Goal: Information Seeking & Learning: Learn about a topic

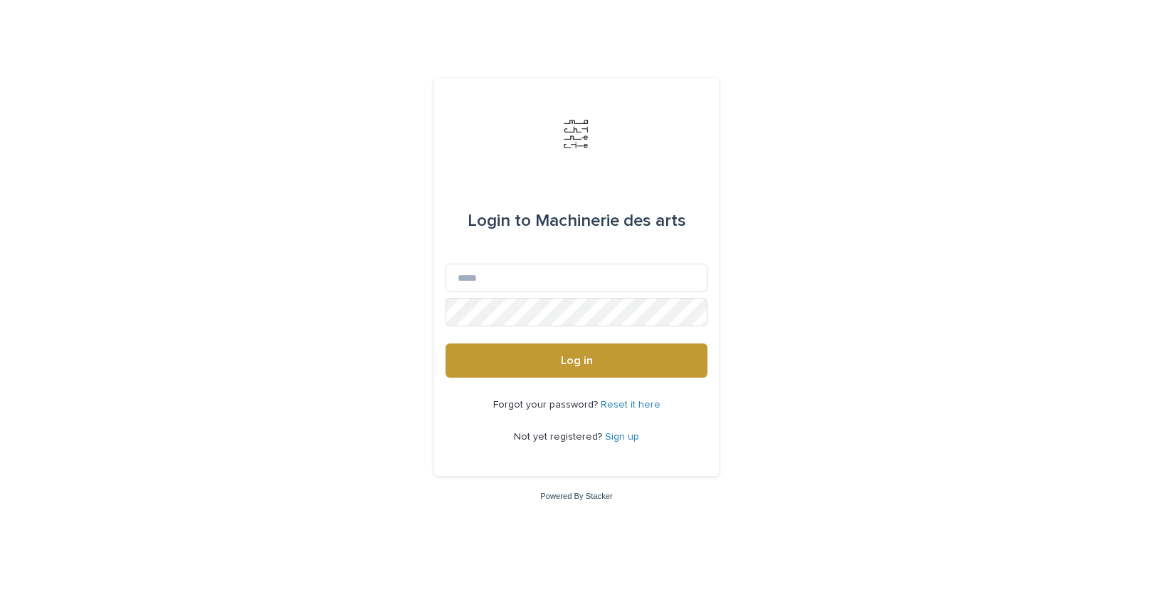
click at [622, 436] on link "Sign up" at bounding box center [622, 436] width 34 height 10
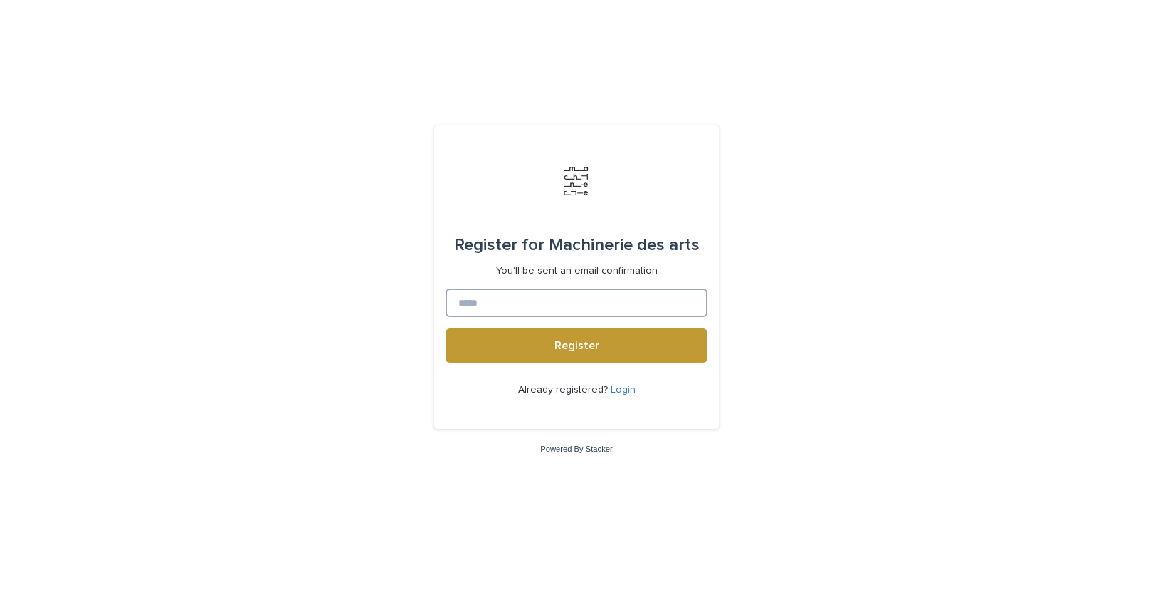
click at [533, 303] on input at bounding box center [577, 302] width 262 height 28
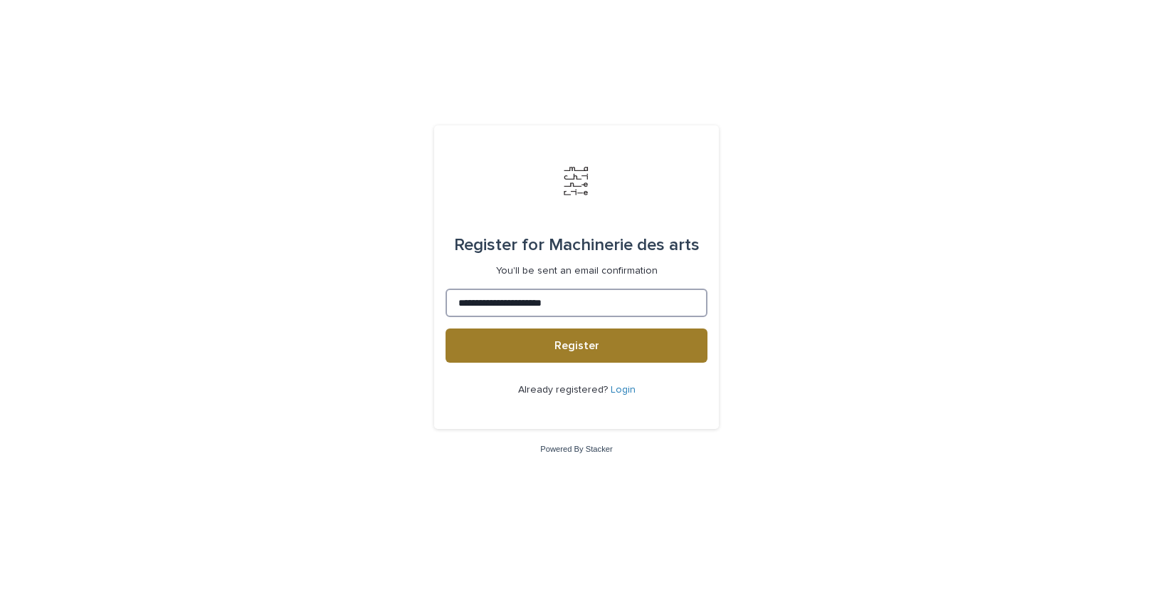
type input "**********"
click at [560, 342] on span "Register" at bounding box center [577, 345] width 45 height 11
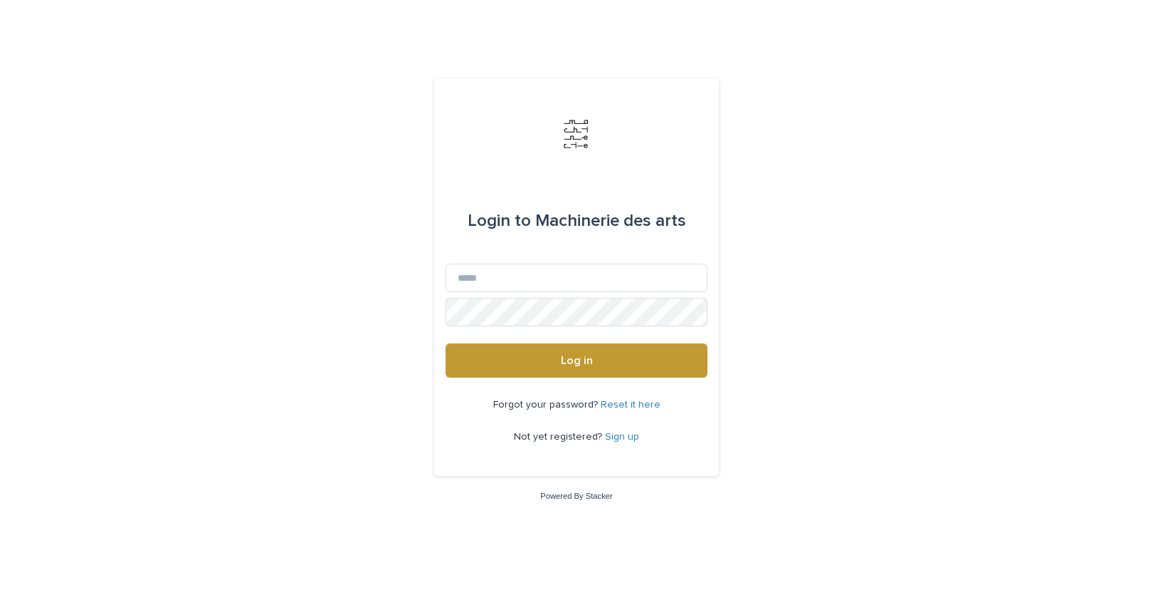
click at [624, 436] on link "Sign up" at bounding box center [622, 436] width 34 height 10
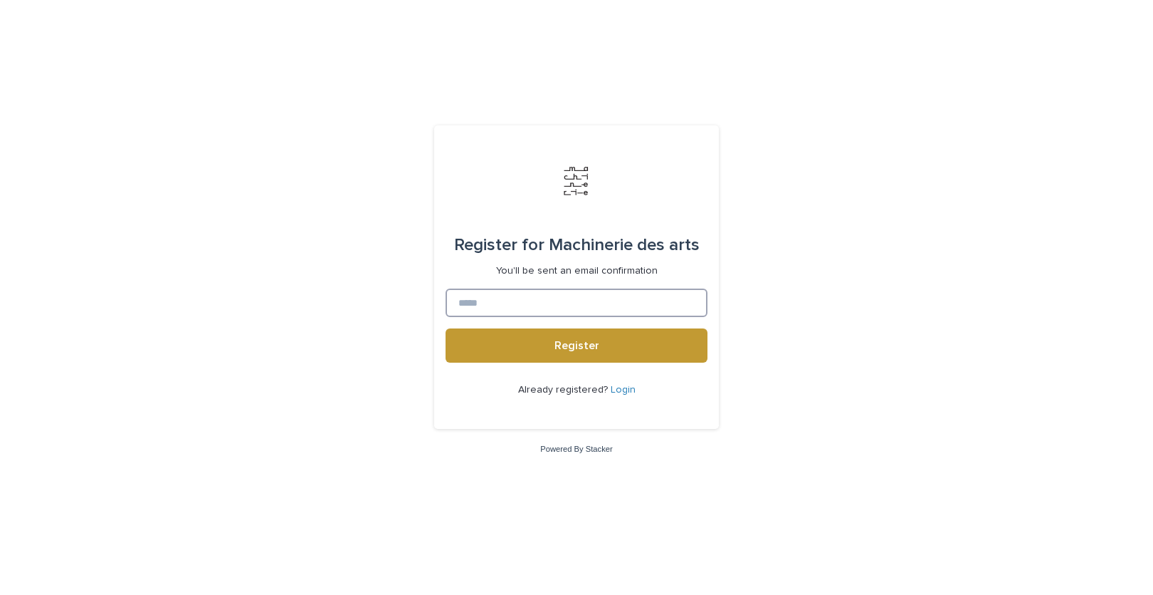
click at [592, 305] on input at bounding box center [577, 302] width 262 height 28
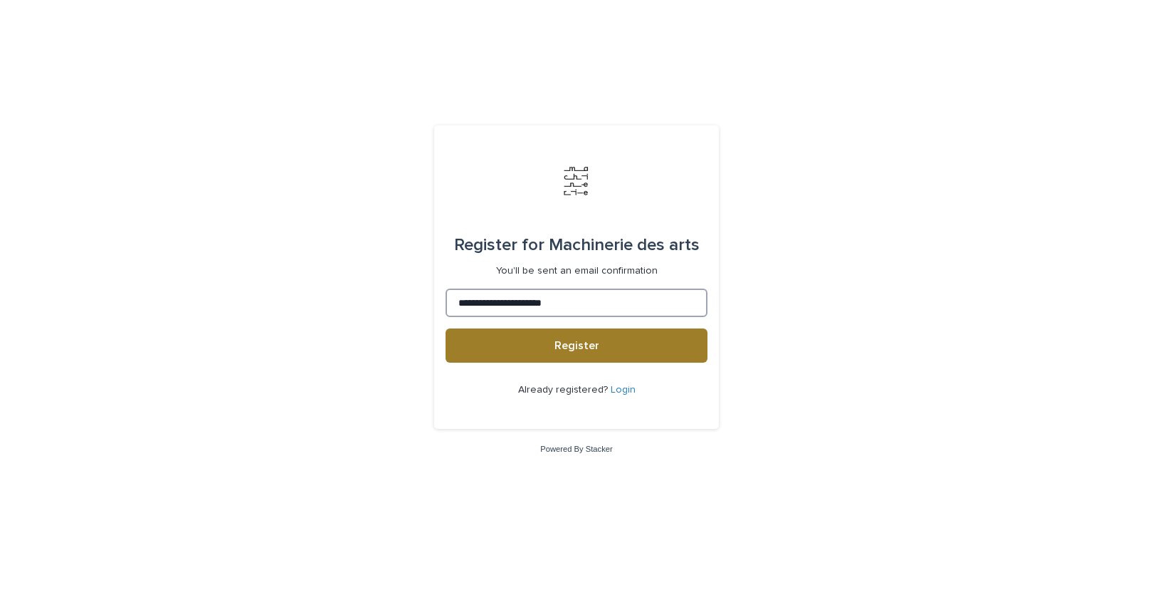
type input "**********"
click at [555, 345] on button "Register" at bounding box center [577, 345] width 262 height 34
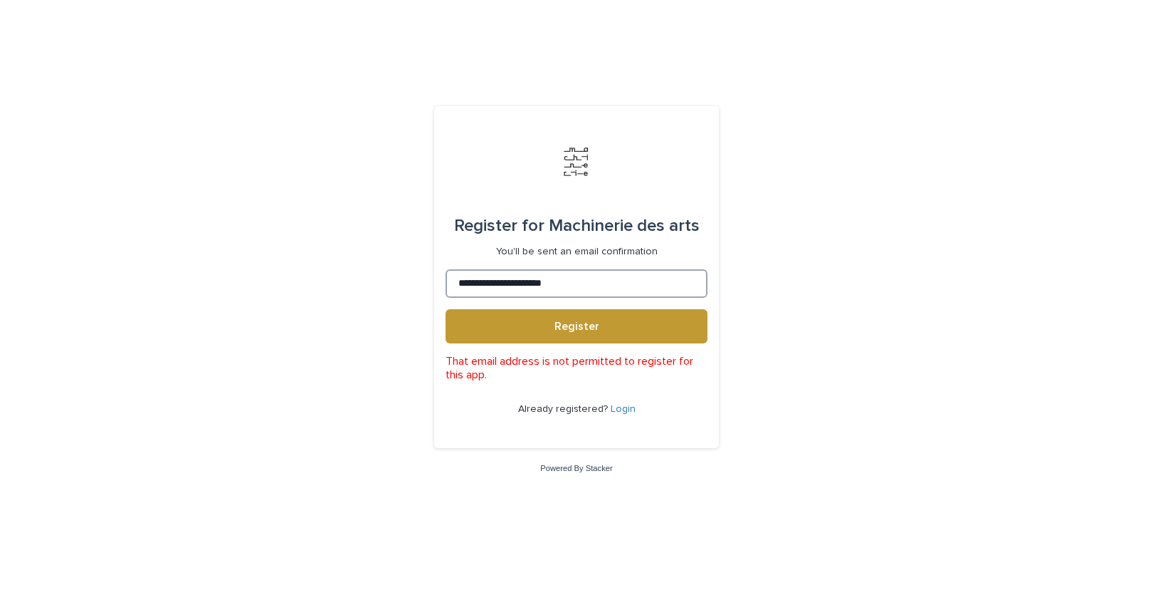
drag, startPoint x: 586, startPoint y: 283, endPoint x: 499, endPoint y: 283, distance: 86.9
click at [499, 283] on input "**********" at bounding box center [577, 283] width 262 height 28
click at [622, 410] on link "Login" at bounding box center [623, 409] width 25 height 10
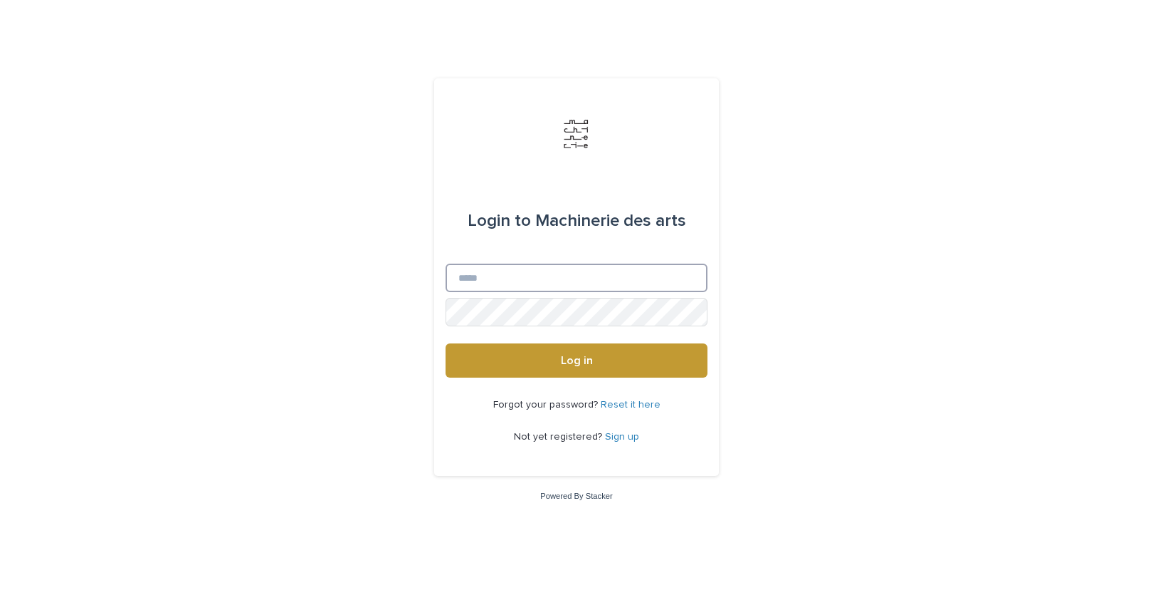
click at [493, 288] on input "Email" at bounding box center [577, 277] width 262 height 28
click at [495, 275] on input "**********" at bounding box center [577, 277] width 262 height 28
type input "**********"
click at [639, 405] on link "Reset it here" at bounding box center [631, 404] width 60 height 10
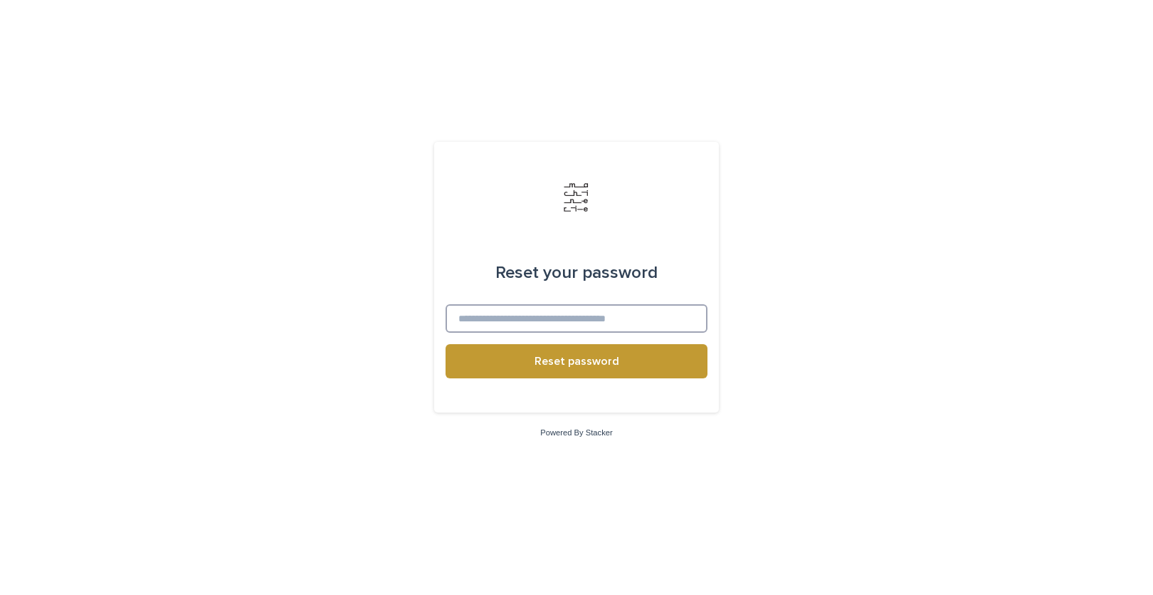
click at [493, 320] on input at bounding box center [577, 318] width 262 height 28
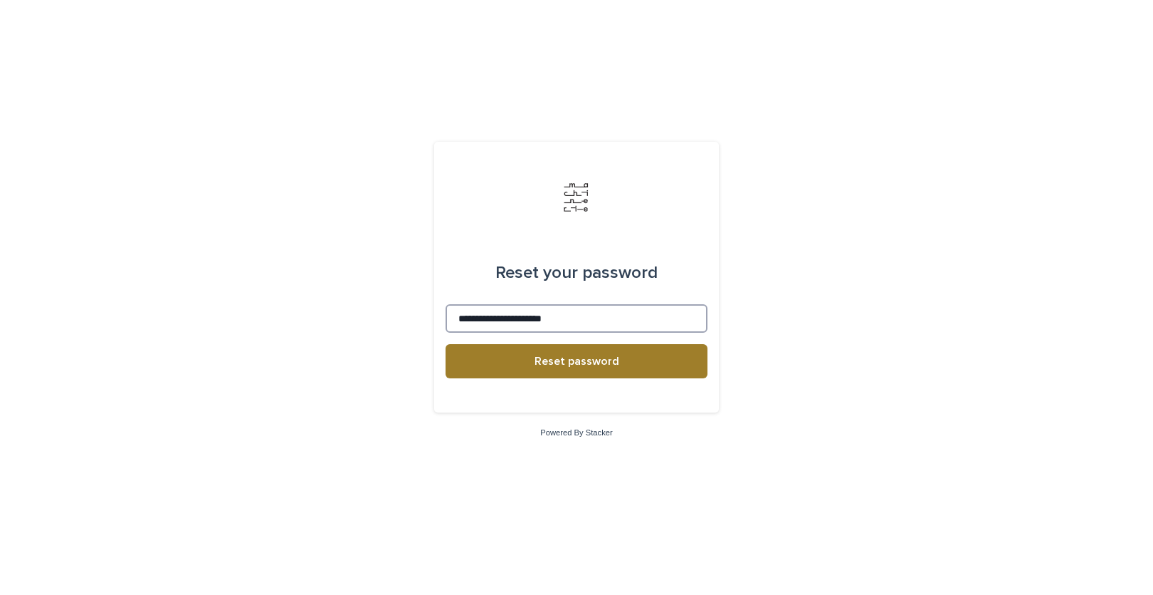
type input "**********"
click at [572, 362] on span "Reset password" at bounding box center [577, 360] width 85 height 11
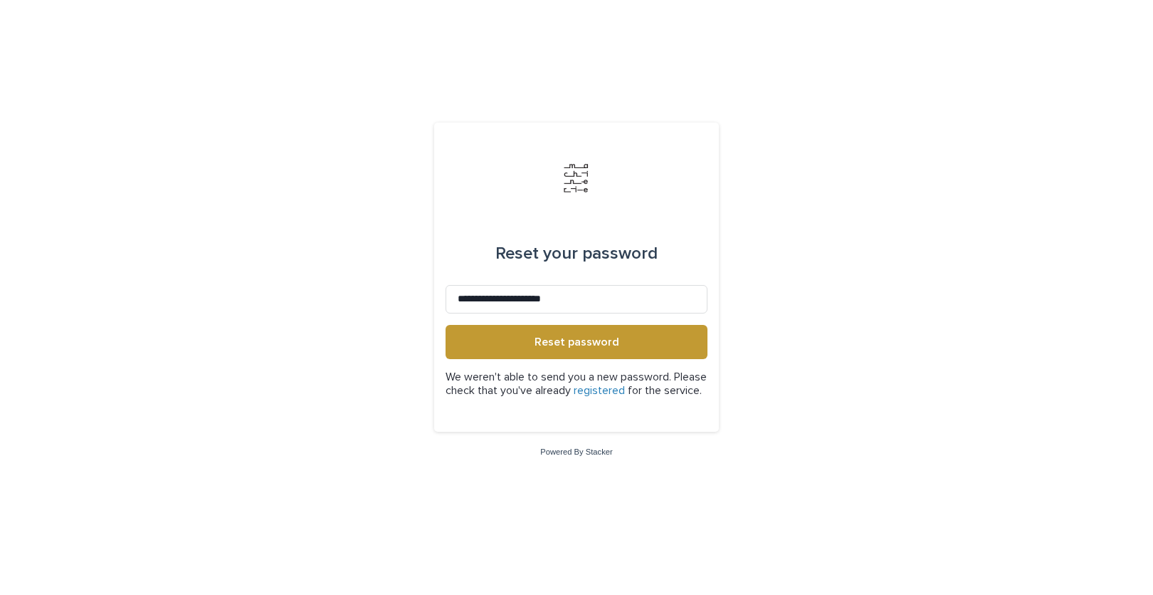
click at [625, 384] on link "registered" at bounding box center [599, 389] width 51 height 11
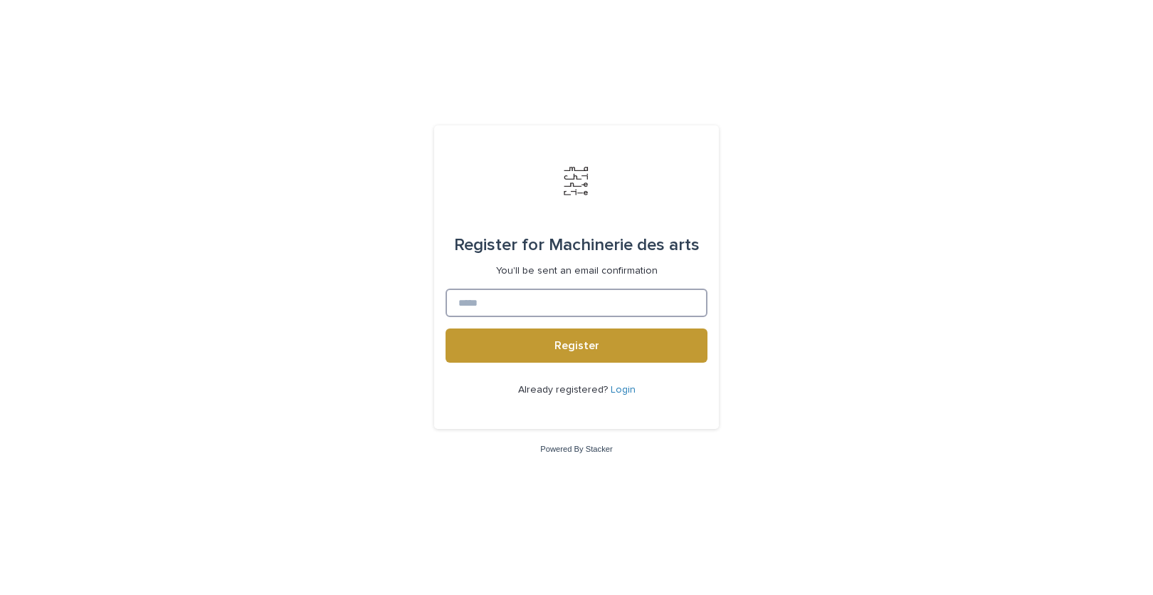
click at [474, 303] on input at bounding box center [577, 302] width 262 height 28
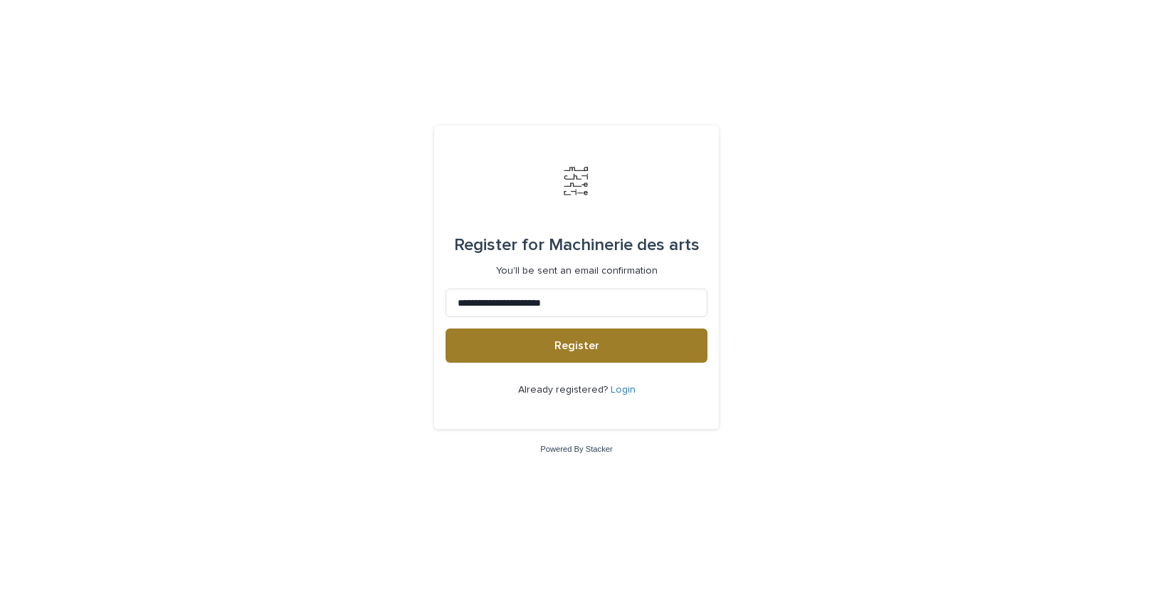
click at [570, 352] on button "Register" at bounding box center [577, 345] width 262 height 34
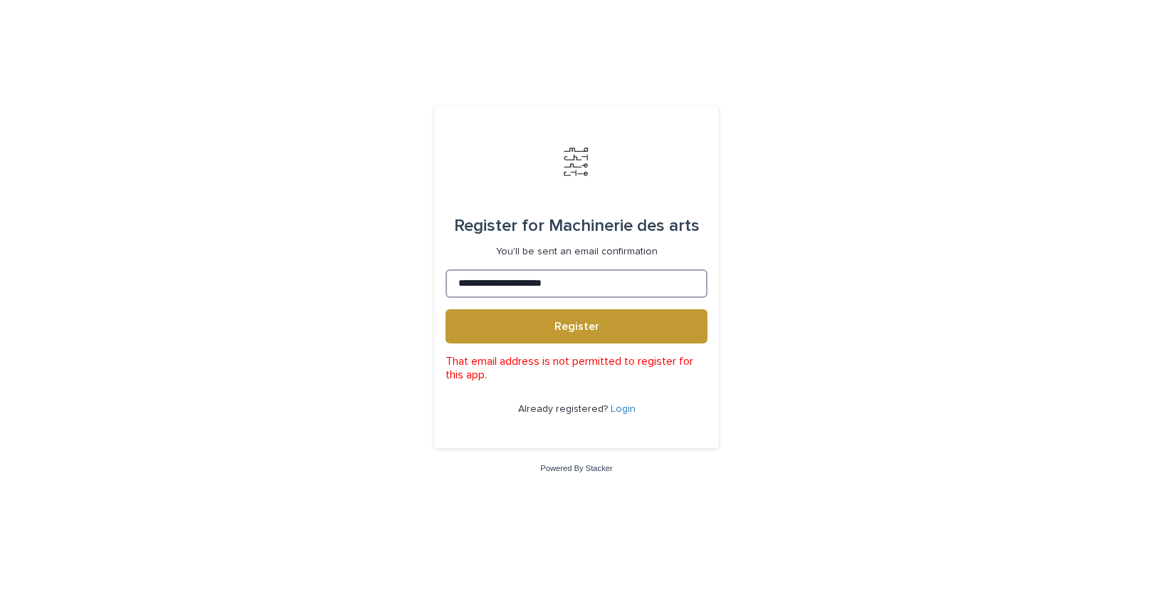
drag, startPoint x: 591, startPoint y: 287, endPoint x: 420, endPoint y: 293, distance: 171.0
click at [446, 293] on input "**********" at bounding box center [577, 283] width 262 height 28
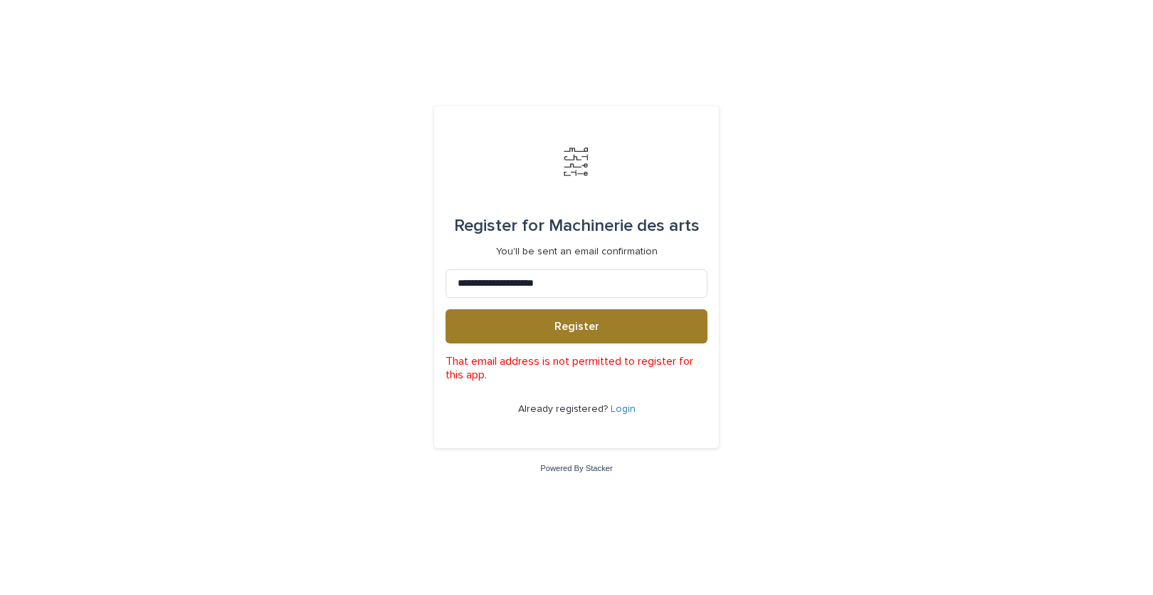
click at [539, 335] on button "Register" at bounding box center [577, 326] width 262 height 34
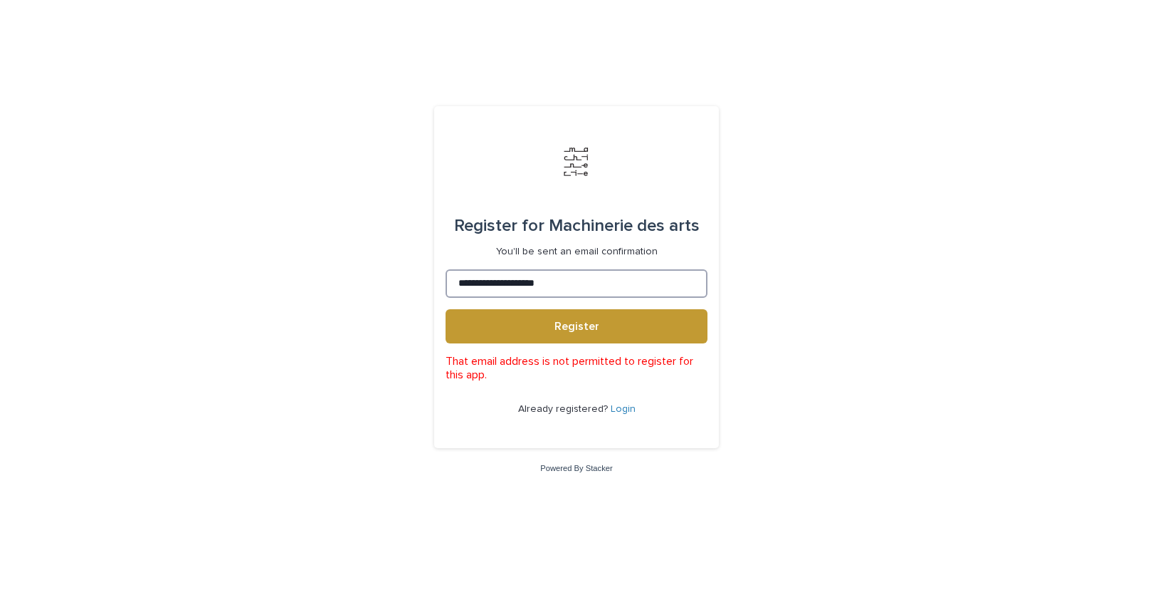
drag, startPoint x: 565, startPoint y: 281, endPoint x: 413, endPoint y: 294, distance: 152.2
click at [446, 294] on input "**********" at bounding box center [577, 283] width 262 height 28
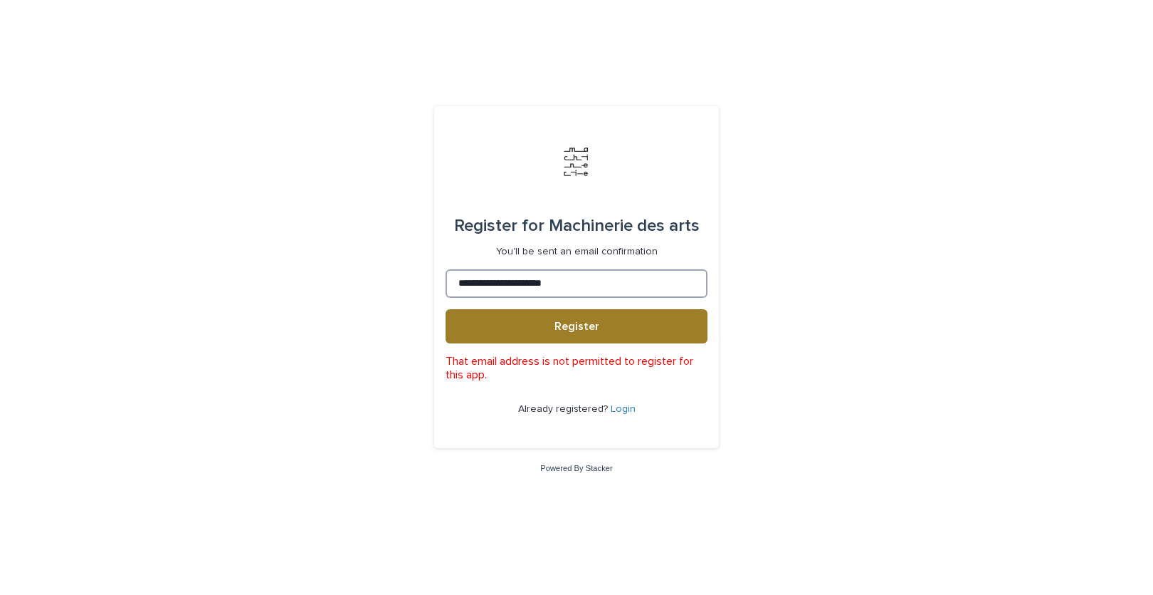
type input "**********"
click at [526, 320] on button "Register" at bounding box center [577, 326] width 262 height 34
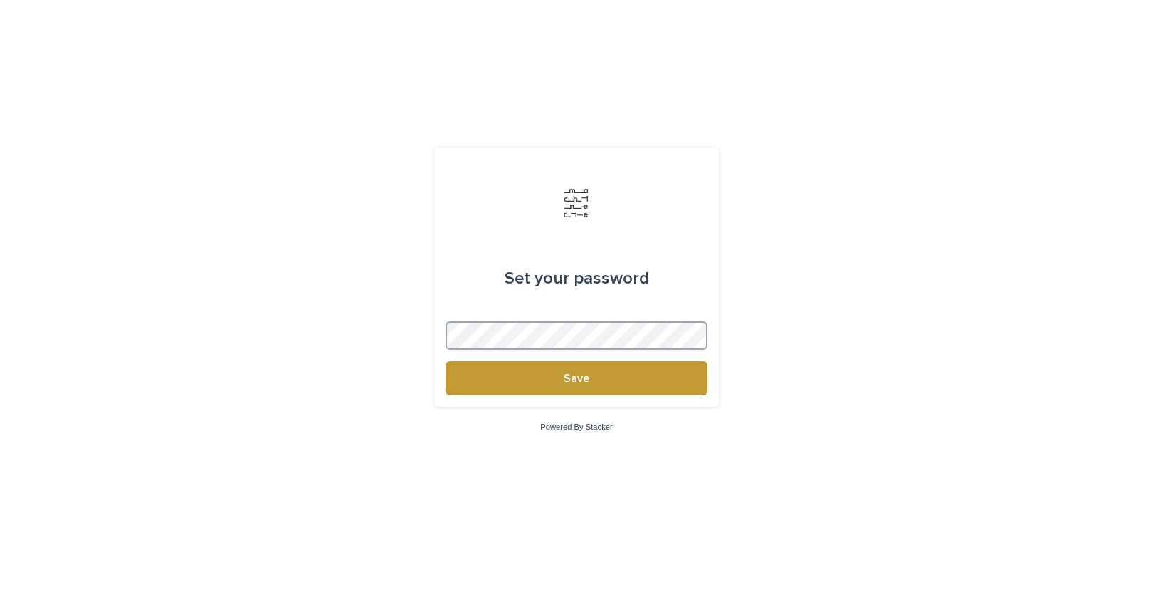
click at [446, 361] on button "Save" at bounding box center [577, 378] width 262 height 34
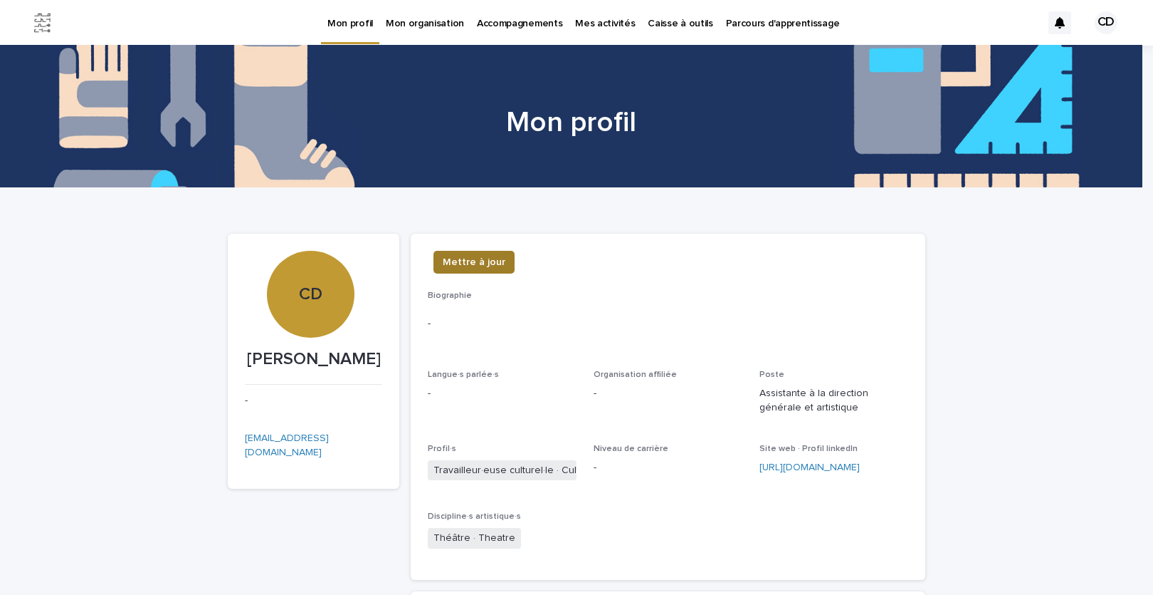
click at [454, 266] on span "Mettre à jour" at bounding box center [474, 262] width 63 height 14
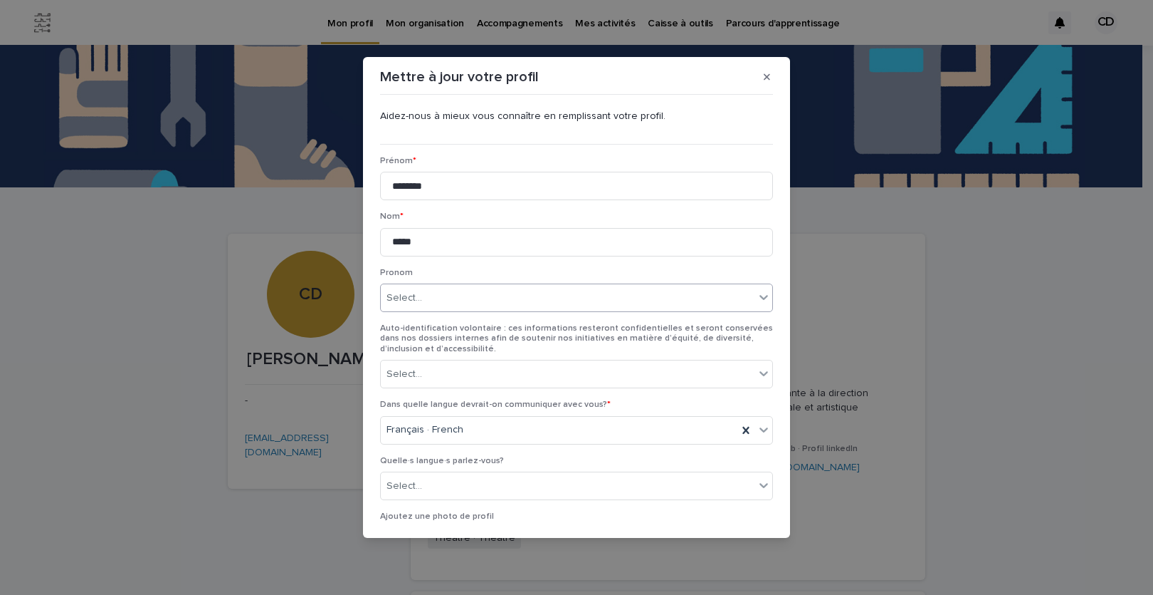
click at [454, 301] on div "Select..." at bounding box center [568, 297] width 374 height 23
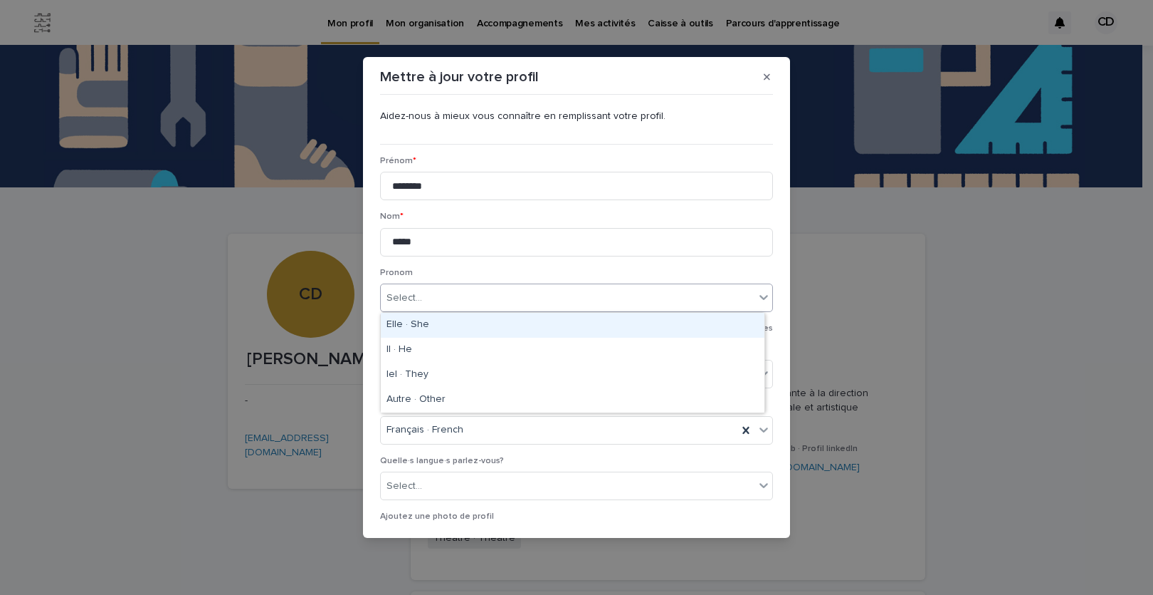
click at [453, 326] on div "Elle · She" at bounding box center [573, 325] width 384 height 25
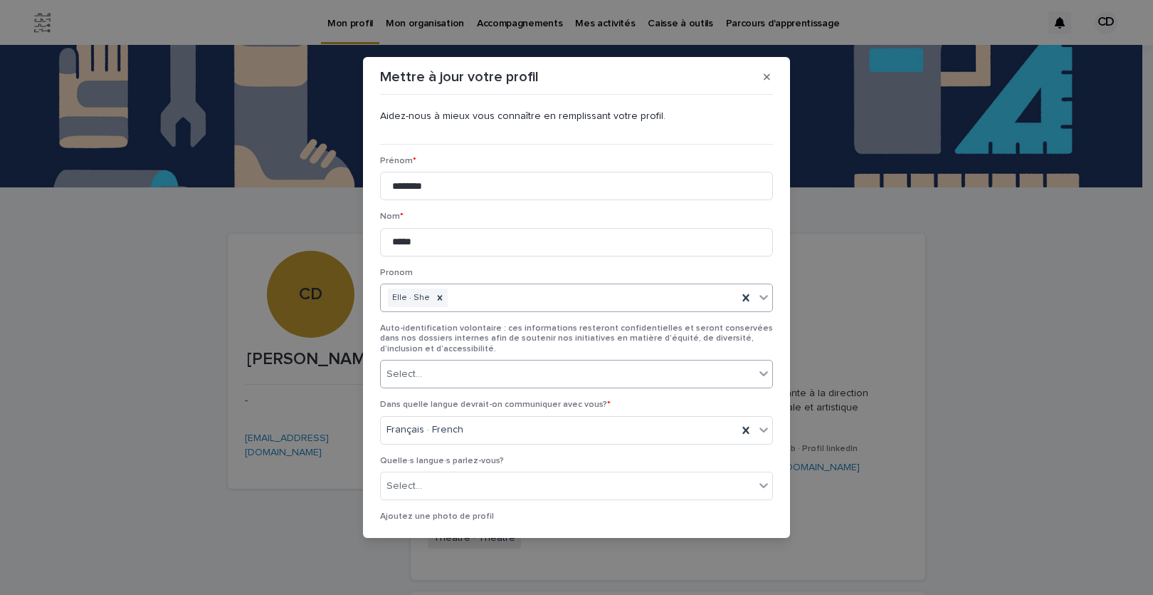
click at [454, 375] on div "Select..." at bounding box center [568, 373] width 374 height 23
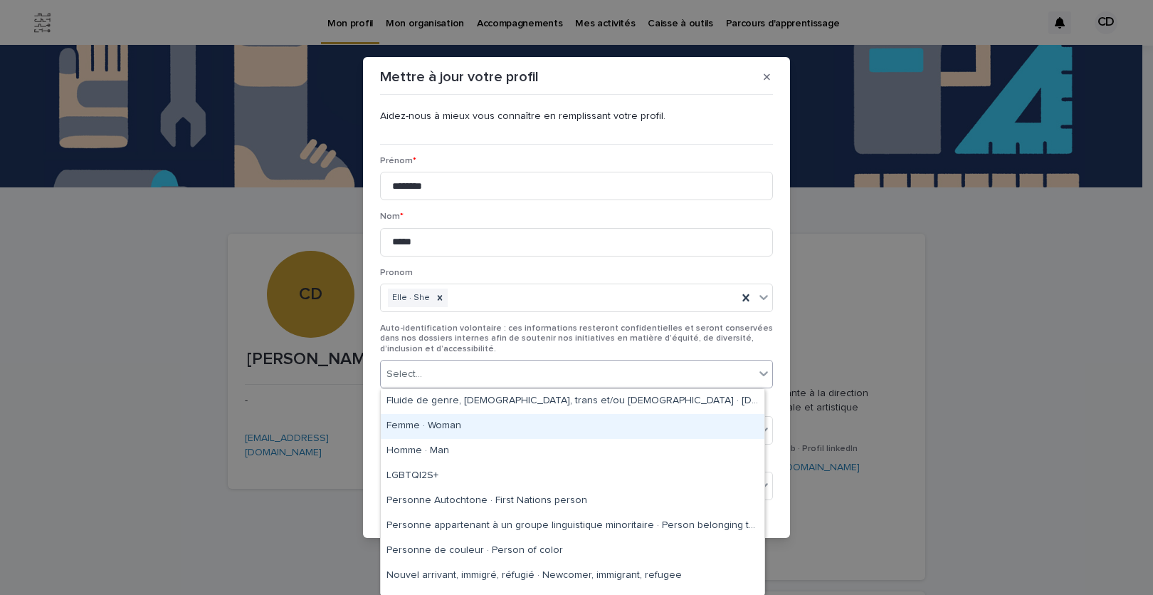
click at [457, 429] on div "Femme · Woman" at bounding box center [573, 426] width 384 height 25
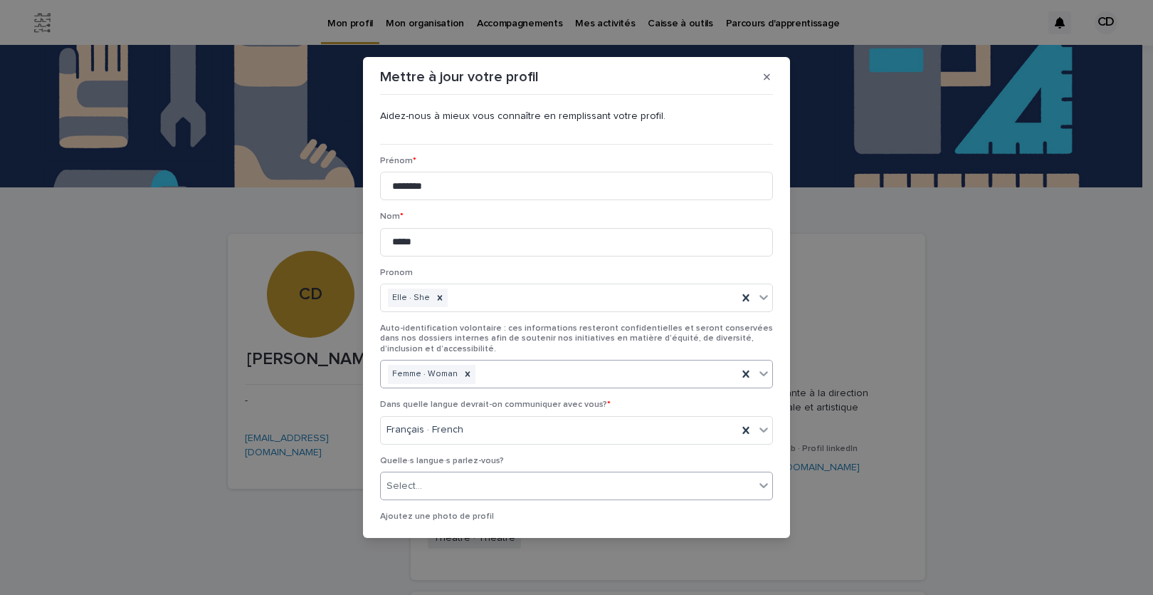
click at [468, 485] on div "Select..." at bounding box center [568, 485] width 374 height 23
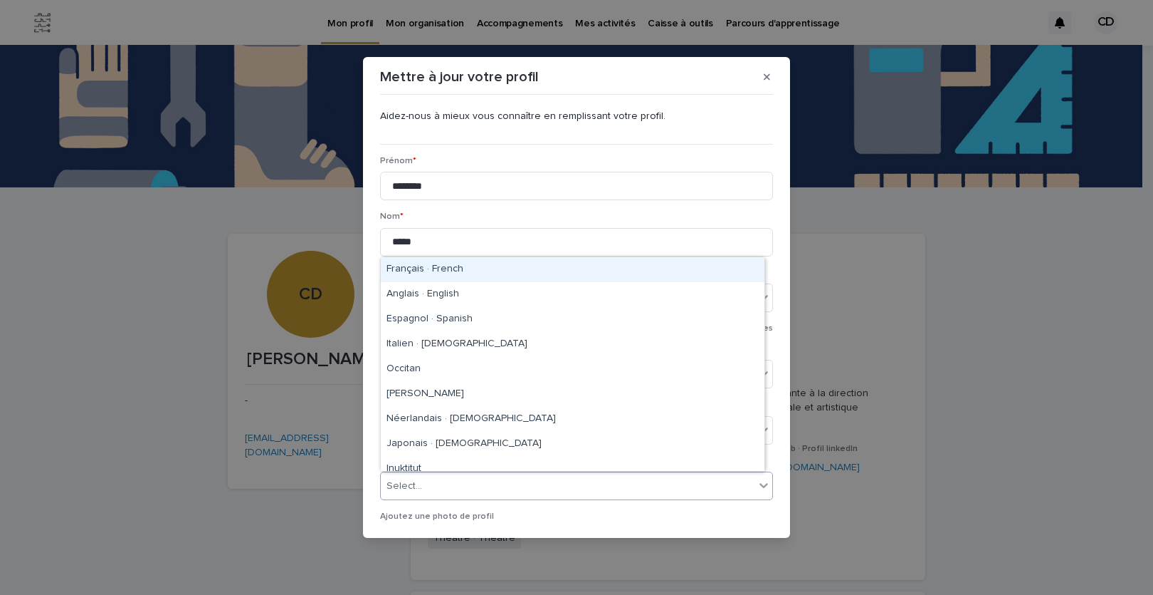
click at [422, 272] on div "Français · French" at bounding box center [573, 269] width 384 height 25
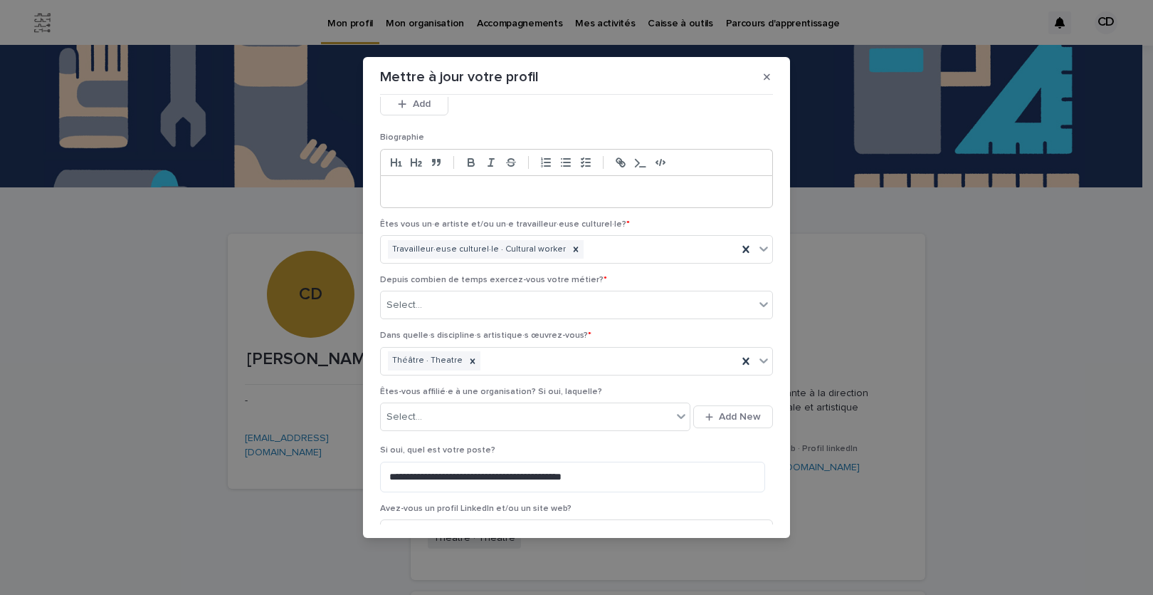
scroll to position [502, 0]
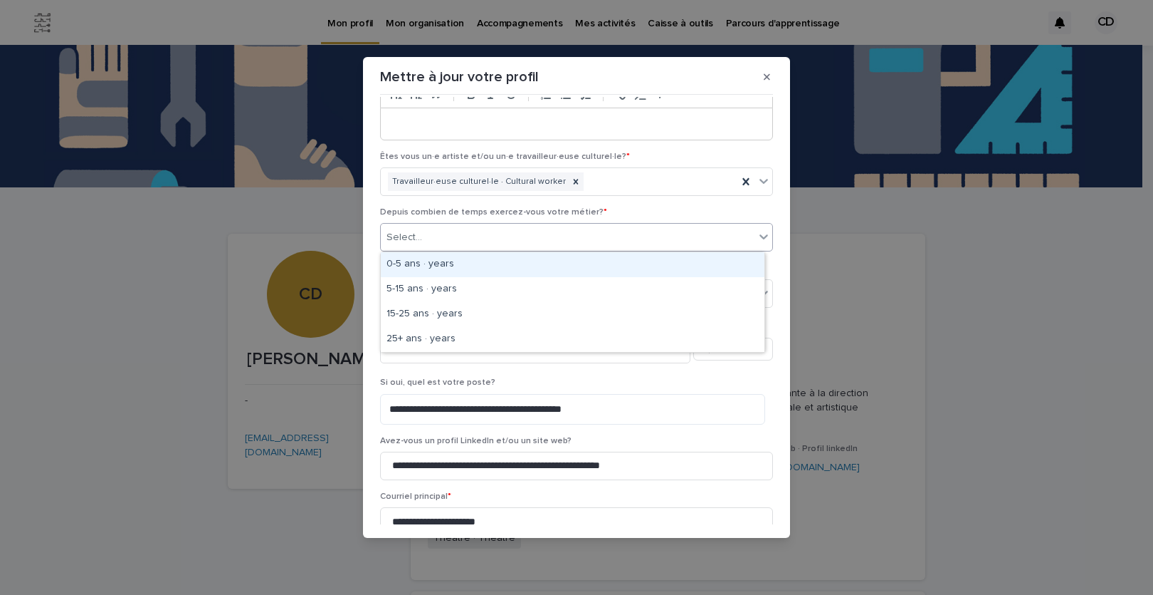
click at [503, 236] on div "Select..." at bounding box center [568, 237] width 374 height 23
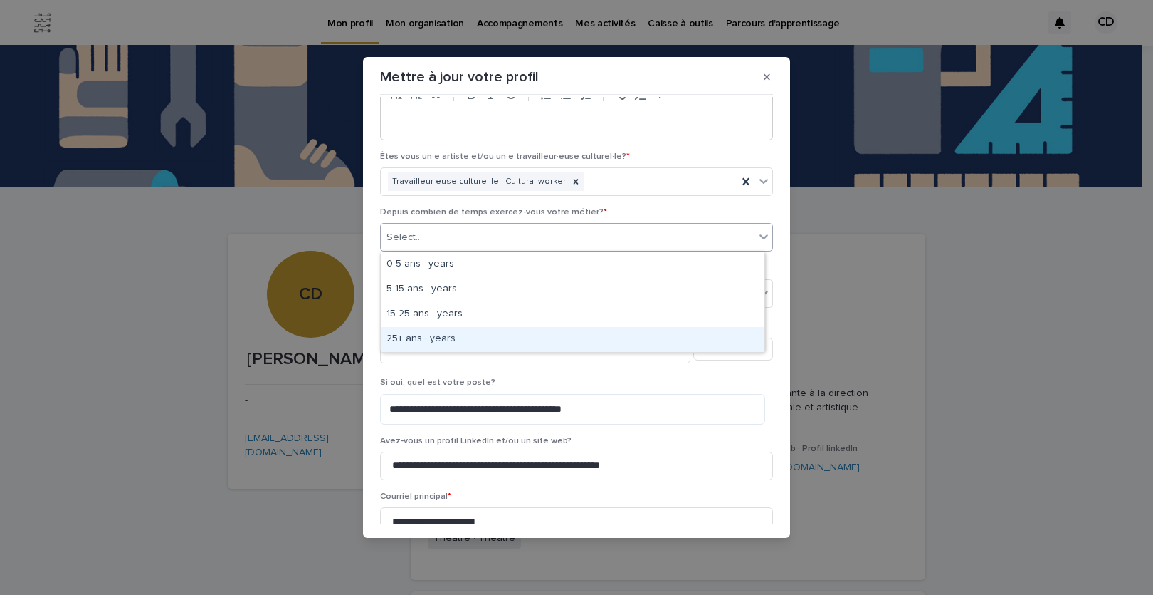
click at [481, 343] on div "25+ ans · years" at bounding box center [573, 339] width 384 height 25
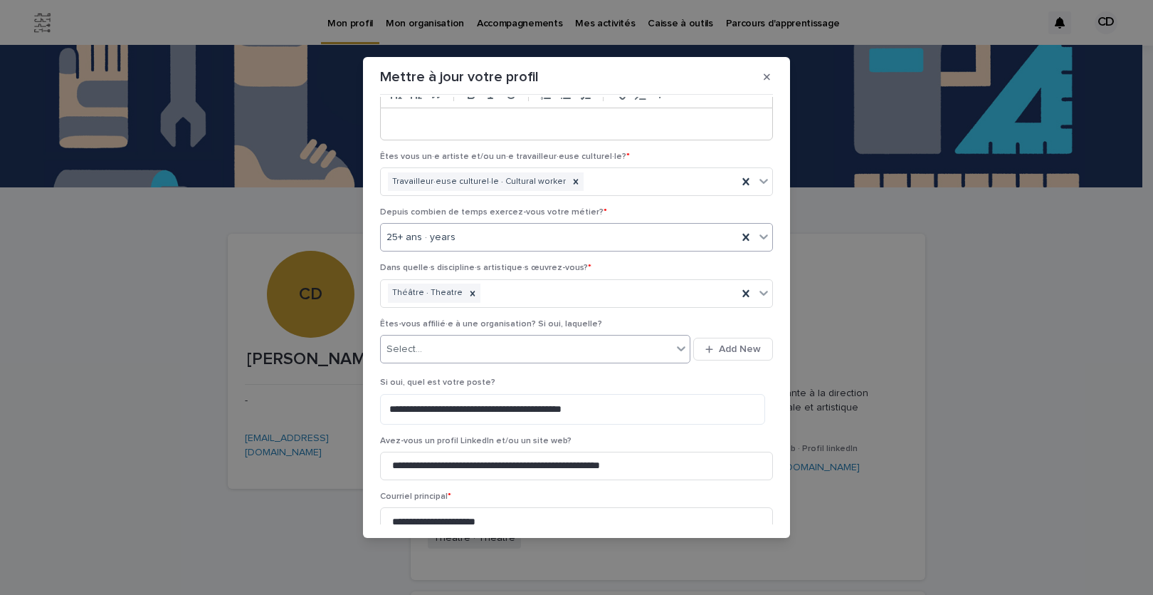
click at [481, 350] on div "Select..." at bounding box center [526, 349] width 291 height 23
type input "*"
type input "**********"
click at [724, 370] on div "Êtes-vous affilié·e à une organisation? Si oui, laquelle? 0 results available f…" at bounding box center [576, 348] width 393 height 58
drag, startPoint x: 617, startPoint y: 410, endPoint x: 343, endPoint y: 399, distance: 274.3
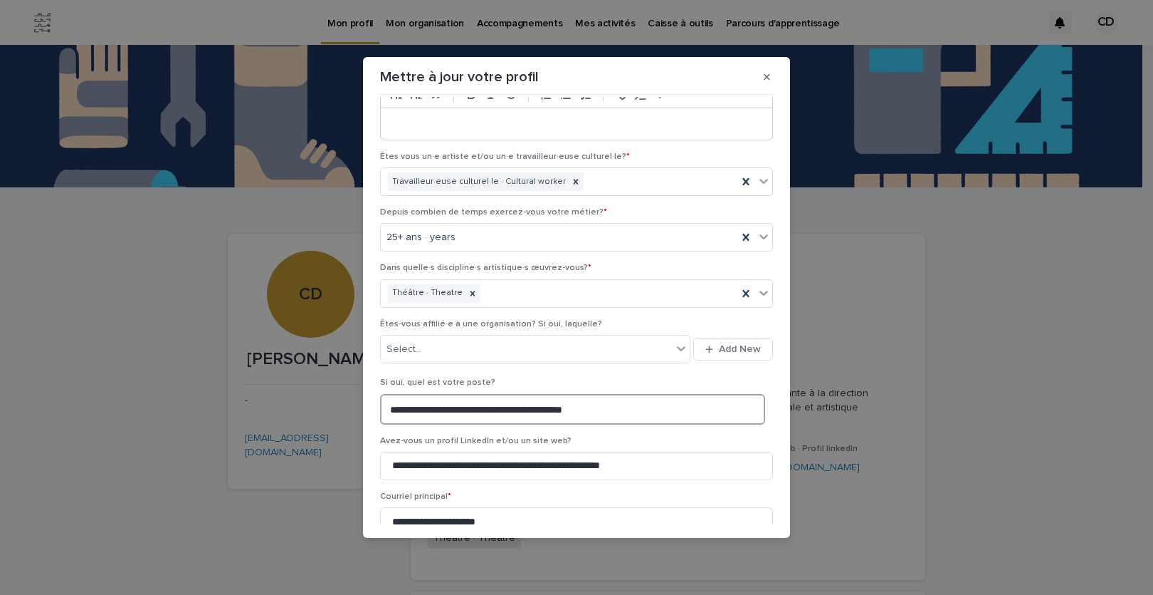
click at [380, 399] on textarea "**********" at bounding box center [572, 409] width 385 height 31
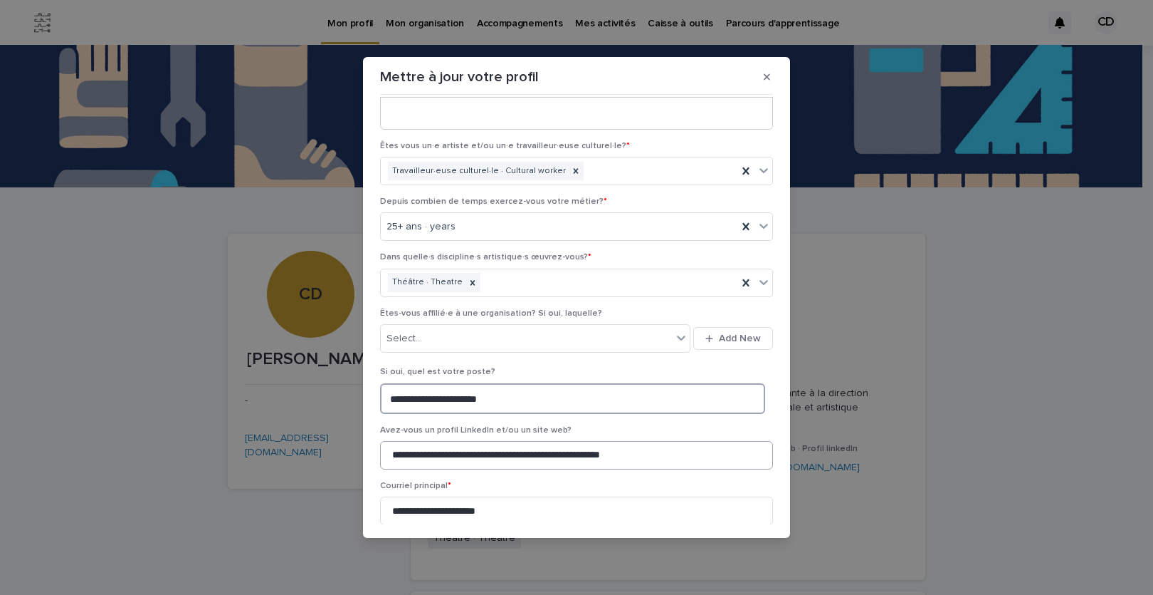
type textarea "**********"
drag, startPoint x: 696, startPoint y: 458, endPoint x: 335, endPoint y: 459, distance: 361.7
click at [380, 459] on input "**********" at bounding box center [576, 455] width 393 height 28
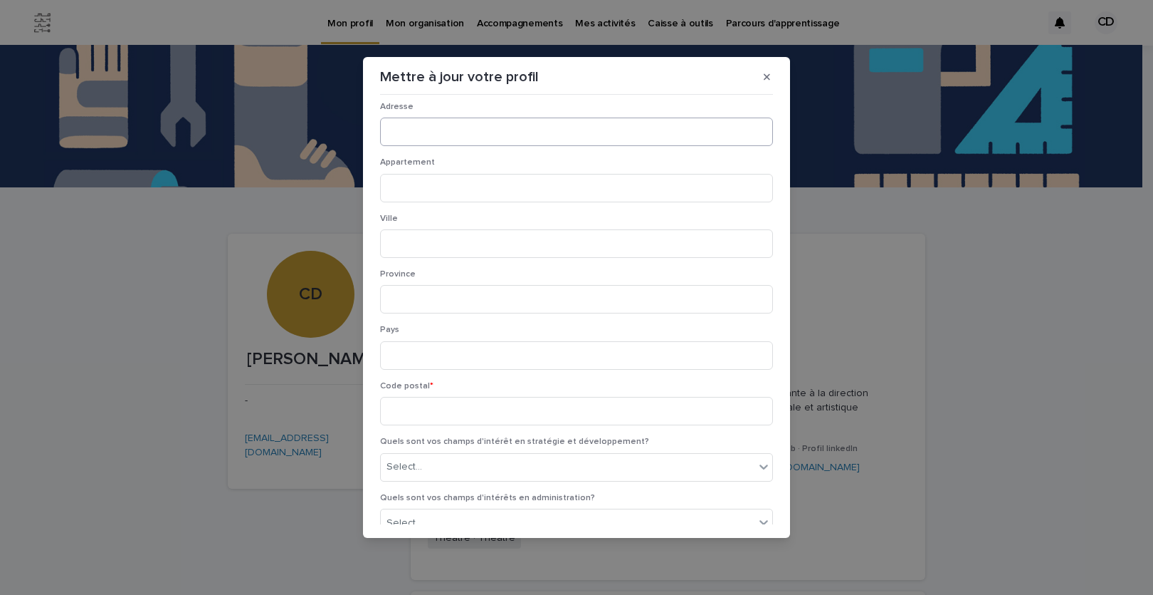
scroll to position [1324, 0]
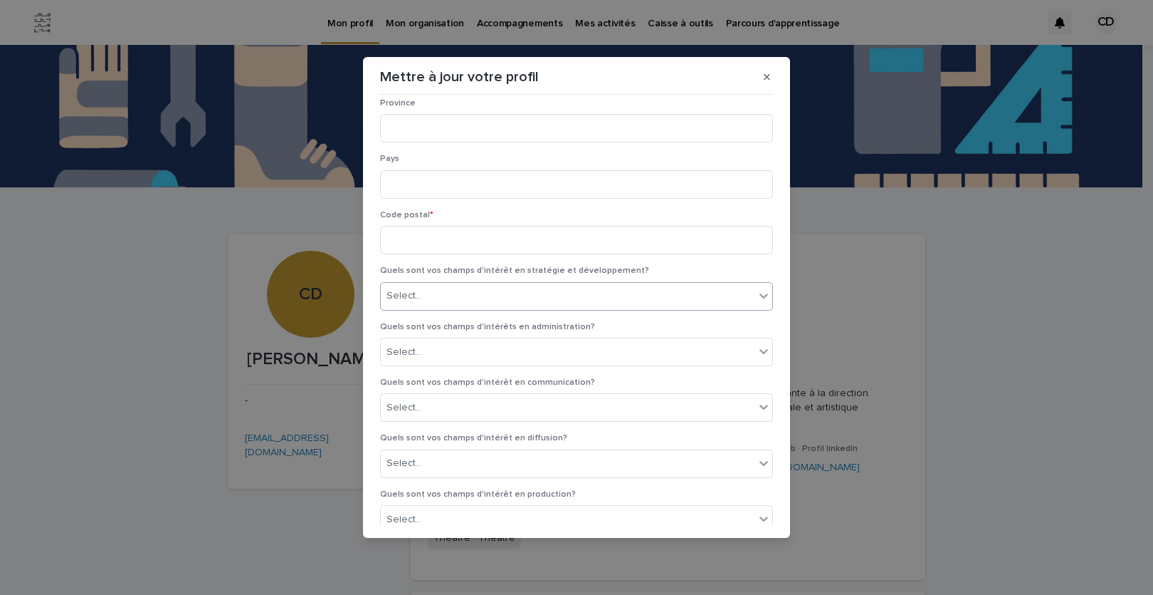
click at [428, 291] on div "Select..." at bounding box center [568, 295] width 374 height 23
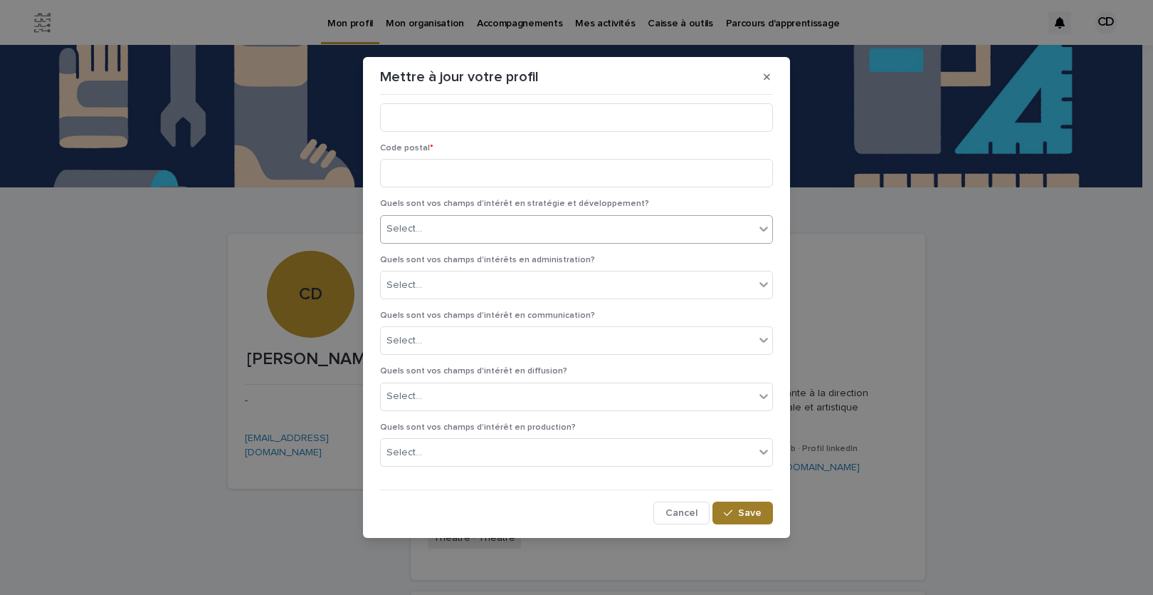
click at [748, 510] on span "Save" at bounding box center [749, 513] width 23 height 10
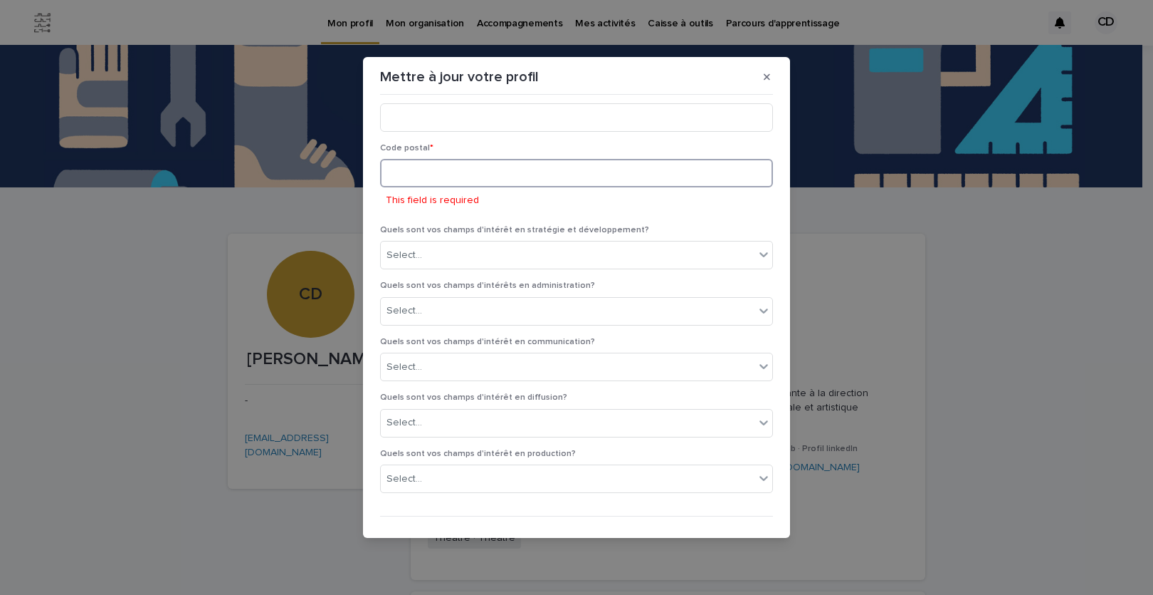
click at [438, 183] on input at bounding box center [576, 173] width 393 height 28
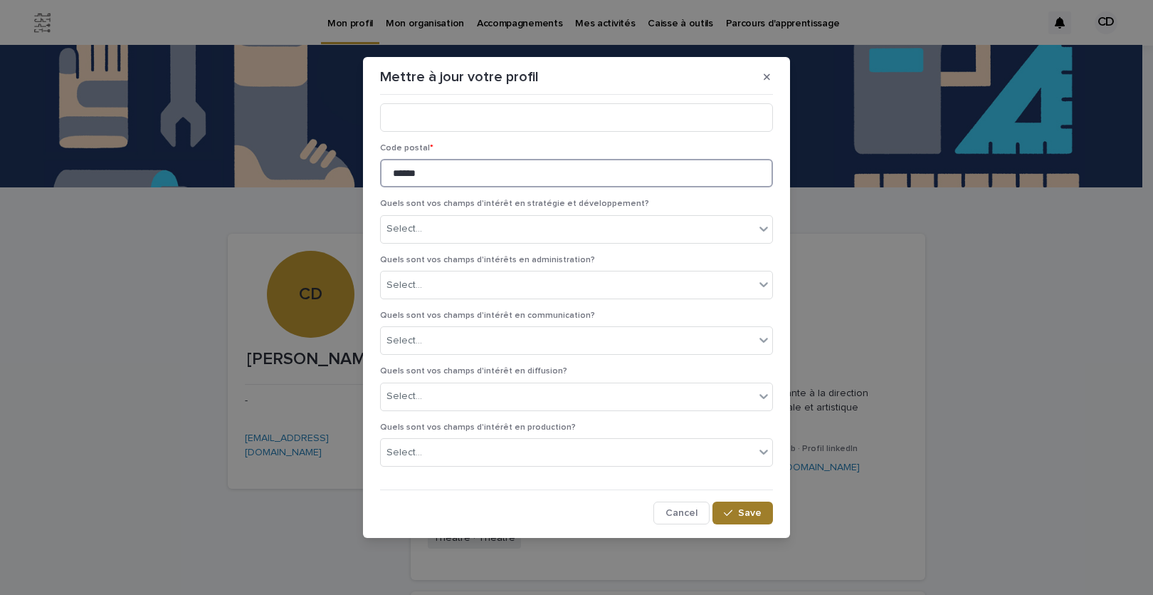
type input "******"
click at [748, 511] on span "Save" at bounding box center [749, 513] width 23 height 10
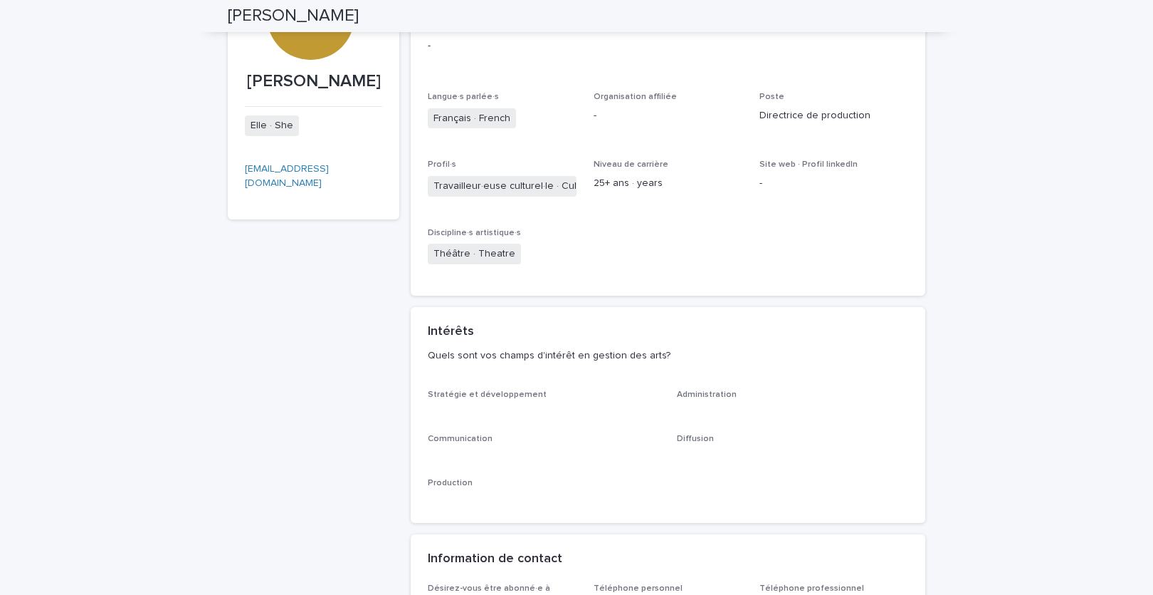
scroll to position [0, 0]
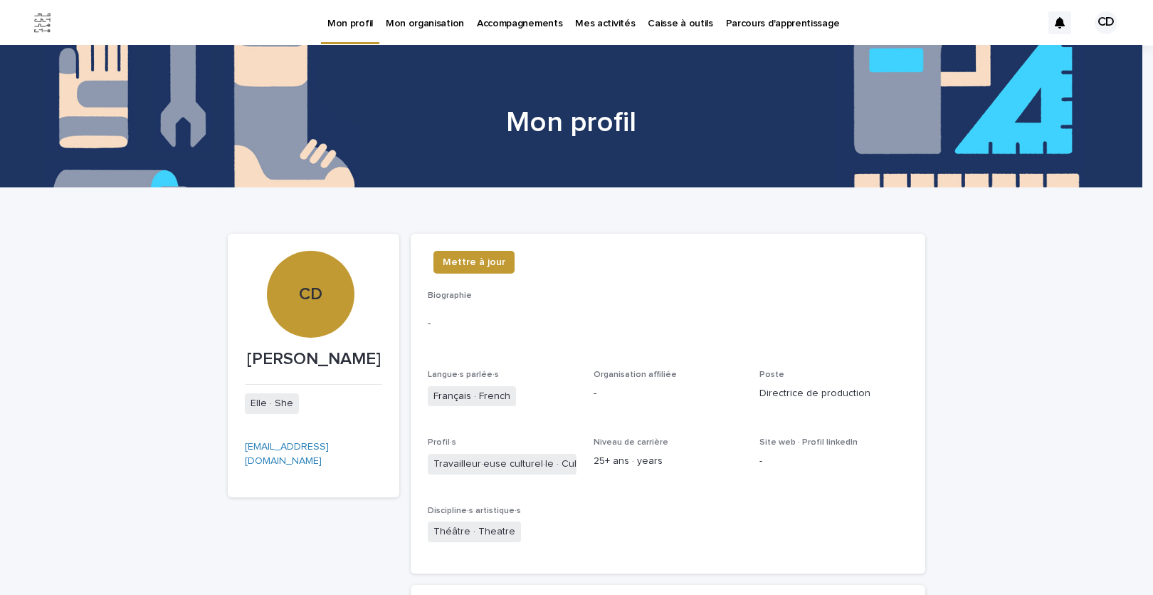
click at [431, 23] on p "Mon organisation" at bounding box center [425, 15] width 78 height 30
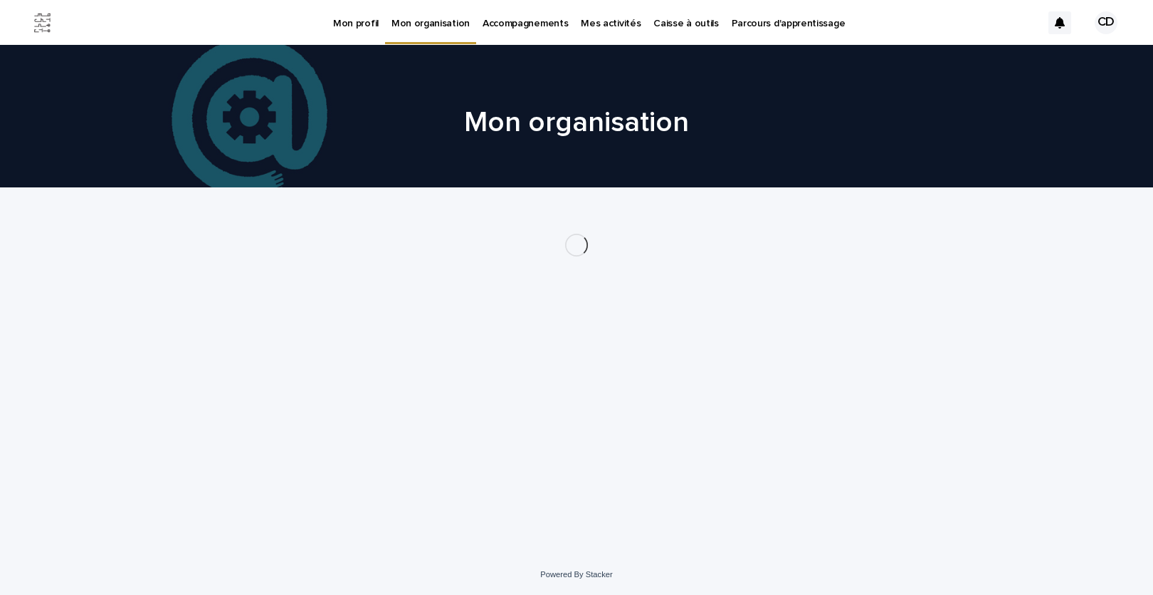
click at [511, 19] on p "Accompagnements" at bounding box center [525, 15] width 85 height 30
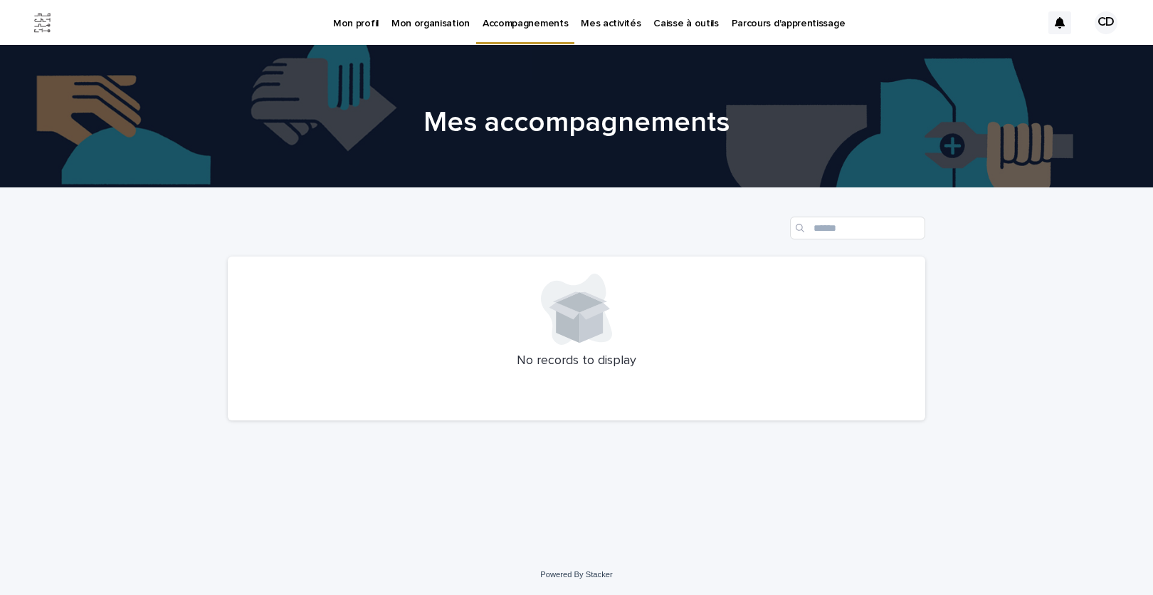
click at [609, 23] on p "Mes activités" at bounding box center [611, 15] width 60 height 30
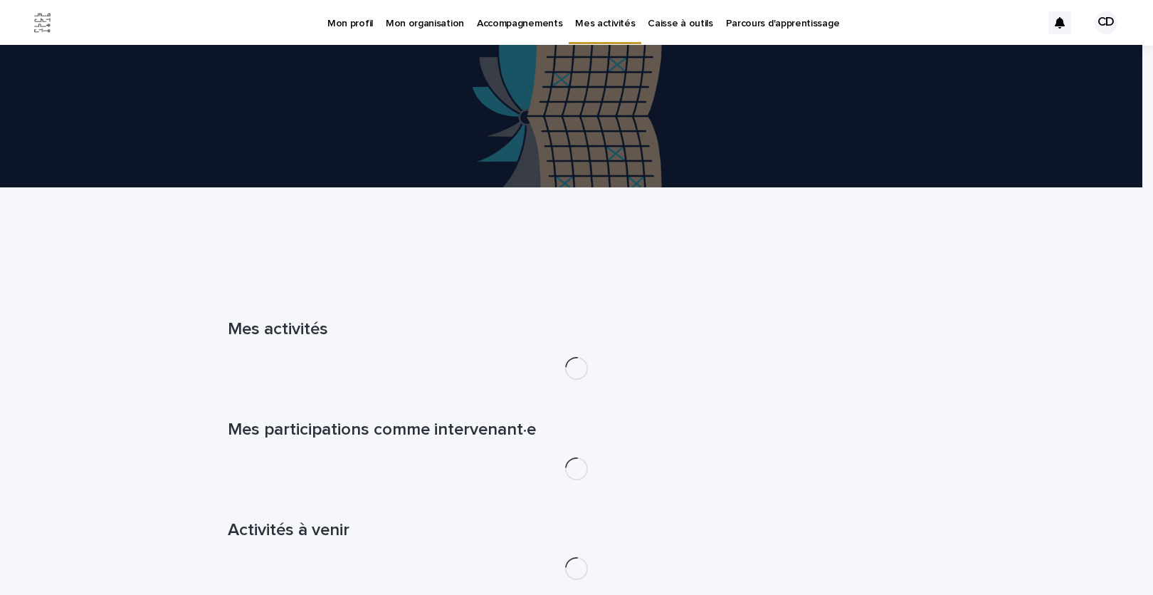
click at [661, 26] on p "Caisse à outils" at bounding box center [680, 15] width 65 height 30
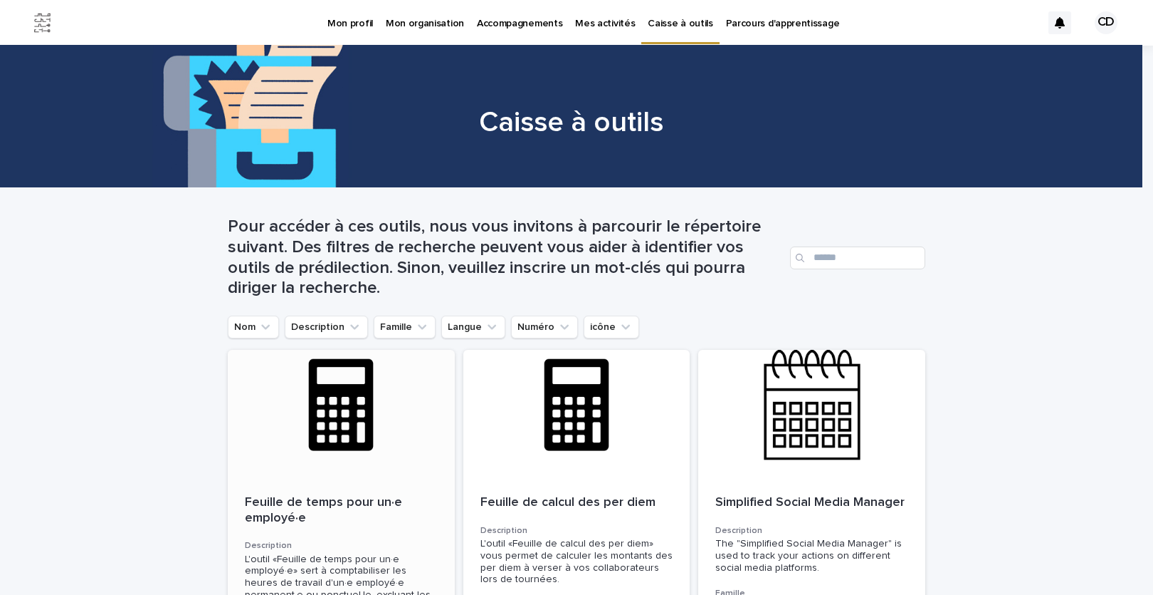
click at [334, 431] on div at bounding box center [341, 414] width 227 height 128
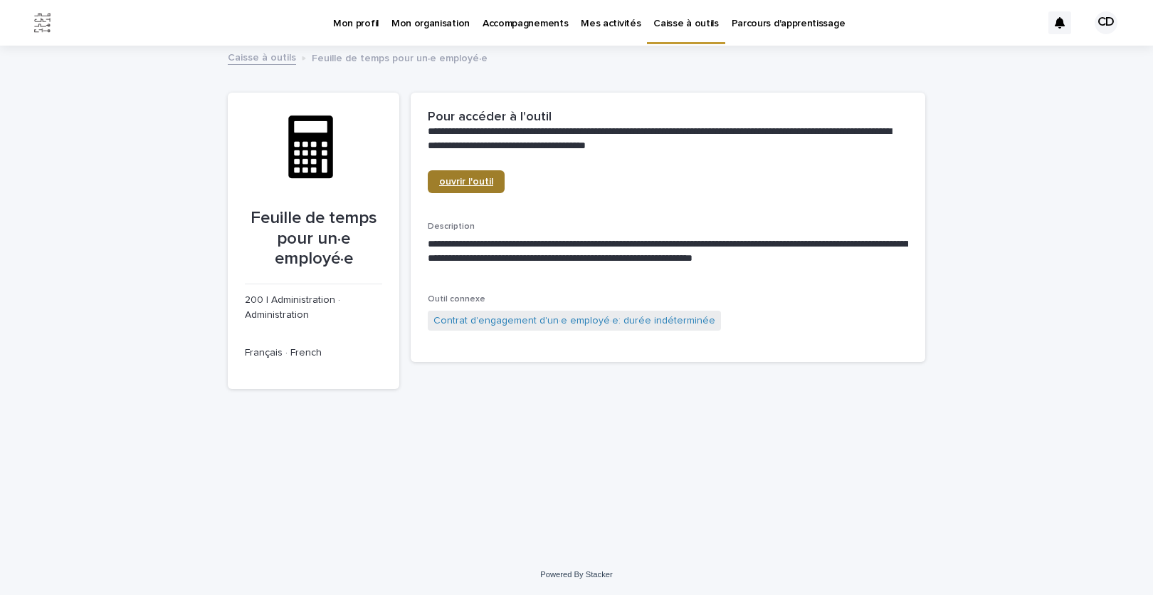
click at [443, 184] on span "ouvrir l'outil" at bounding box center [466, 182] width 54 height 10
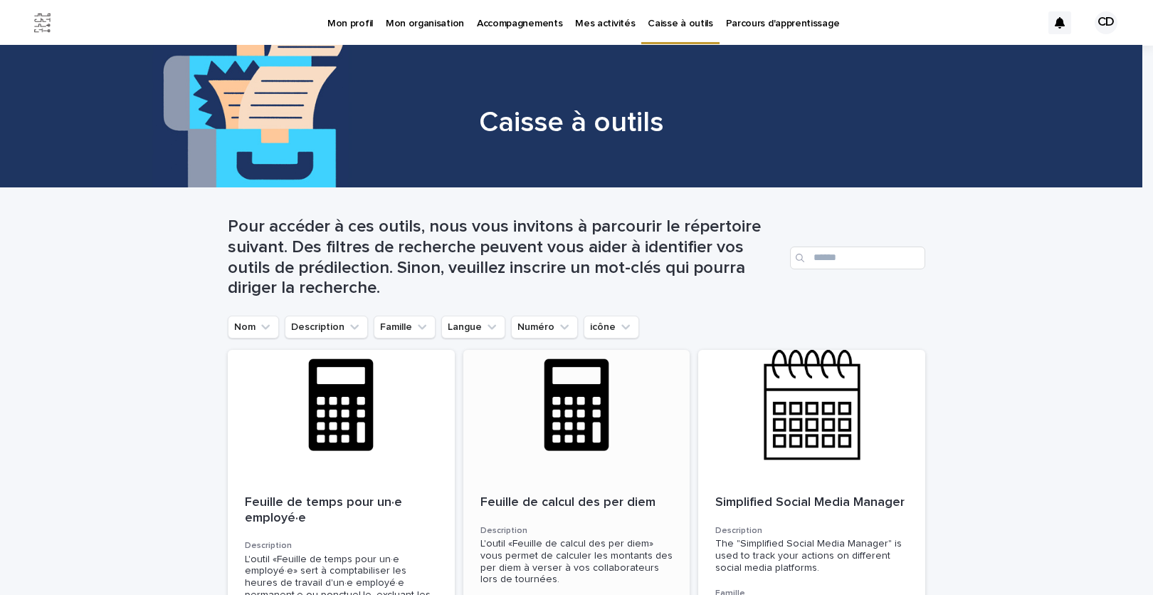
click at [585, 423] on div at bounding box center [577, 414] width 227 height 128
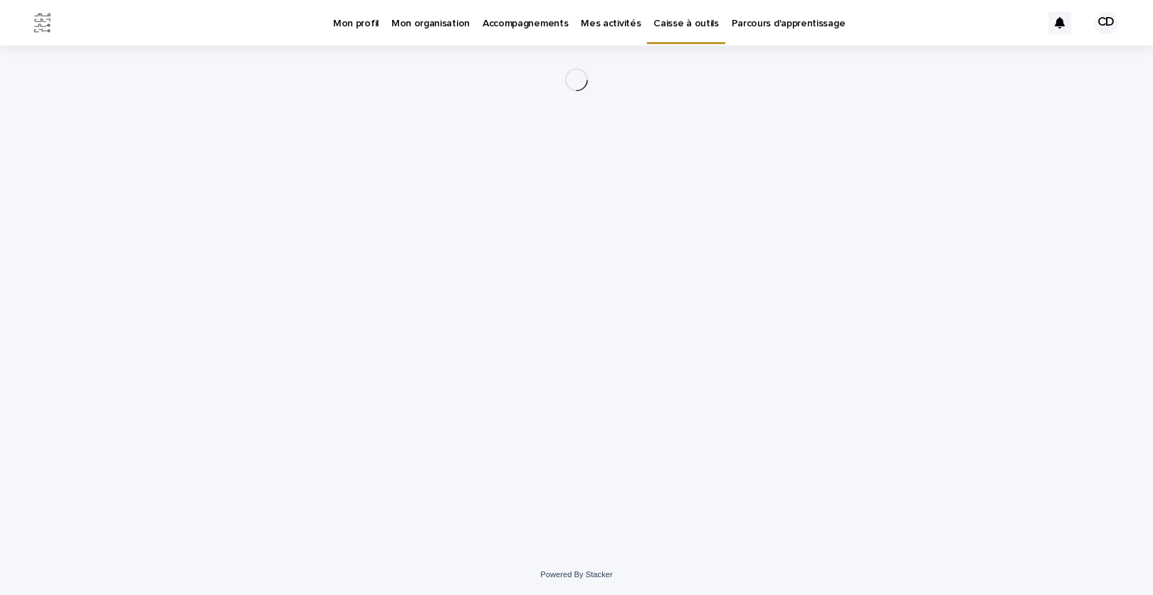
click at [585, 423] on div "Loading... Saving… Loading... Saving…" at bounding box center [577, 282] width 712 height 473
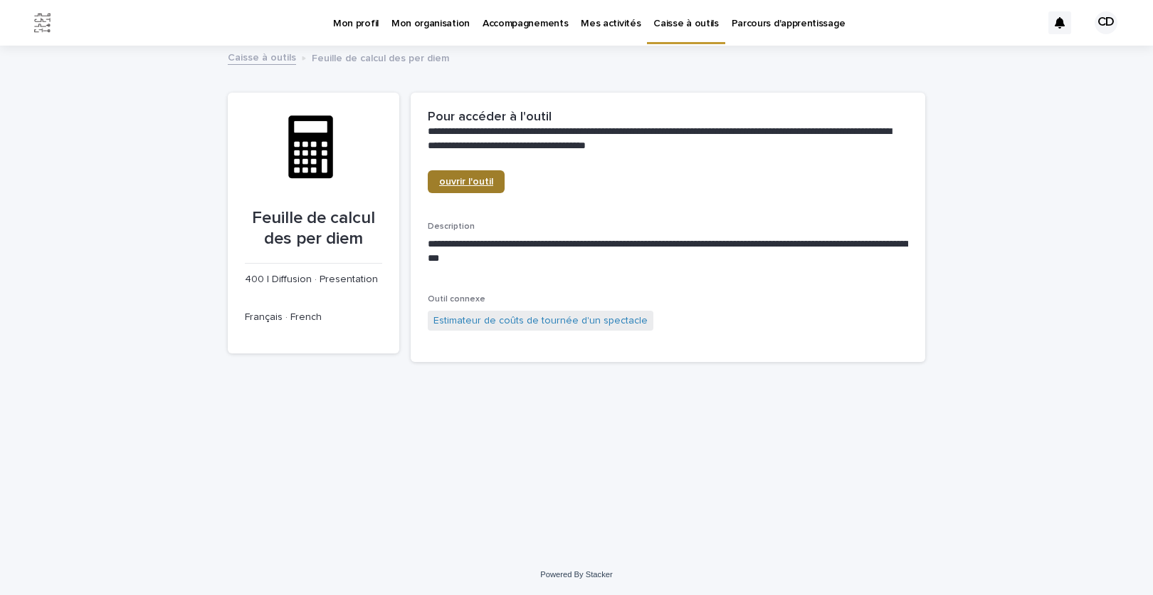
click at [459, 174] on link "ouvrir l'outil" at bounding box center [466, 181] width 77 height 23
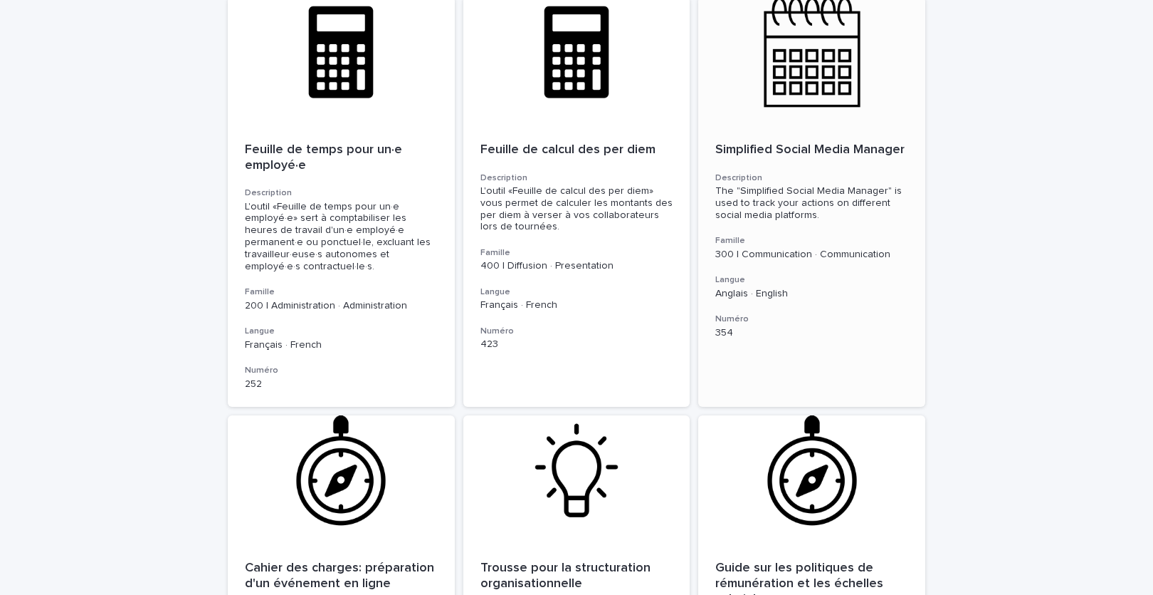
scroll to position [513, 0]
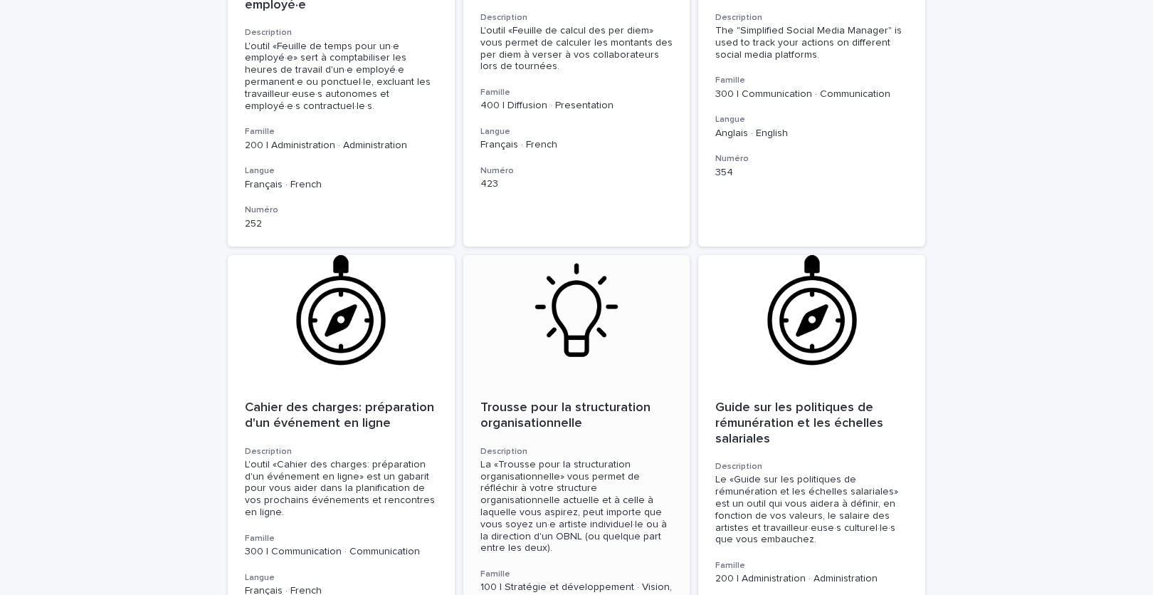
click at [567, 333] on div at bounding box center [577, 319] width 227 height 128
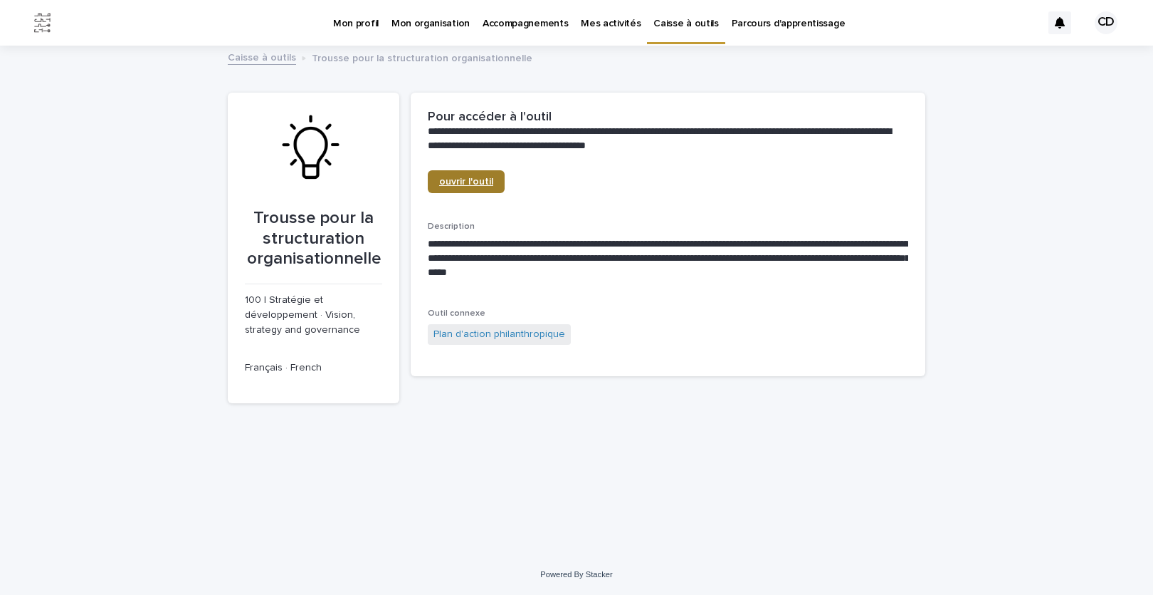
click at [474, 181] on span "ouvrir l'outil" at bounding box center [466, 182] width 54 height 10
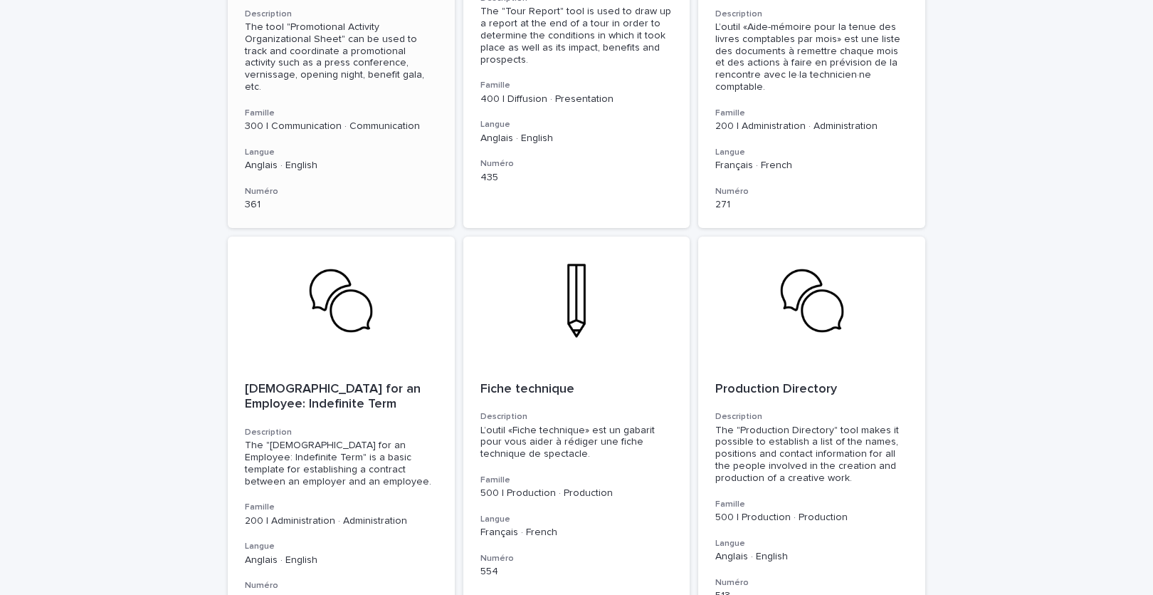
scroll to position [2019, 0]
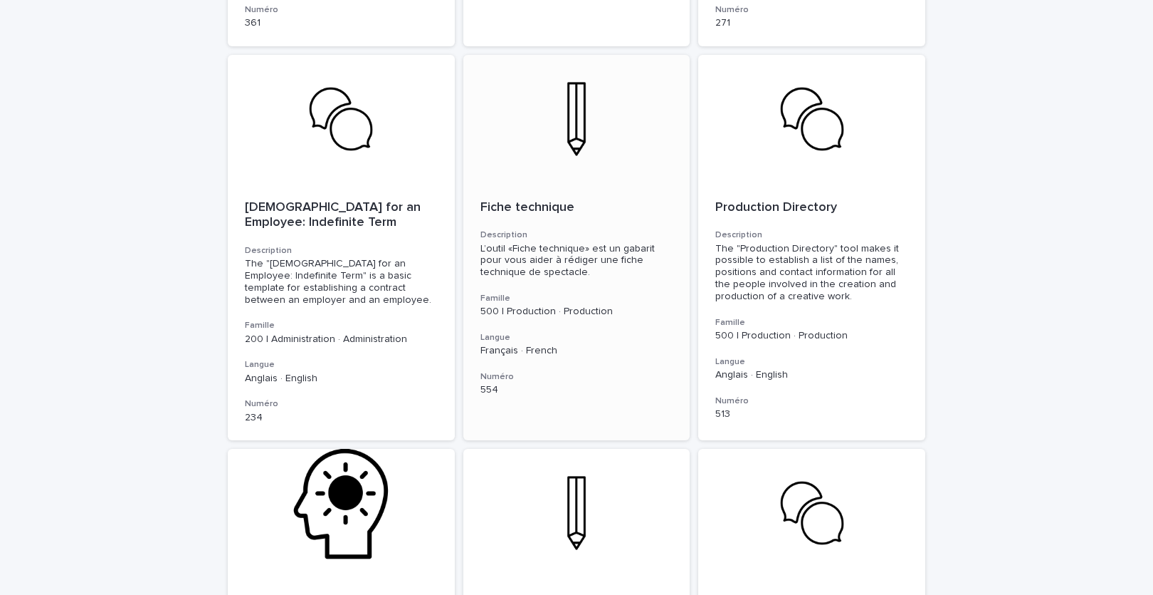
click at [587, 183] on div "Fiche technique Description L’outil «Fiche technique» est un gabarit pour vous …" at bounding box center [577, 298] width 227 height 230
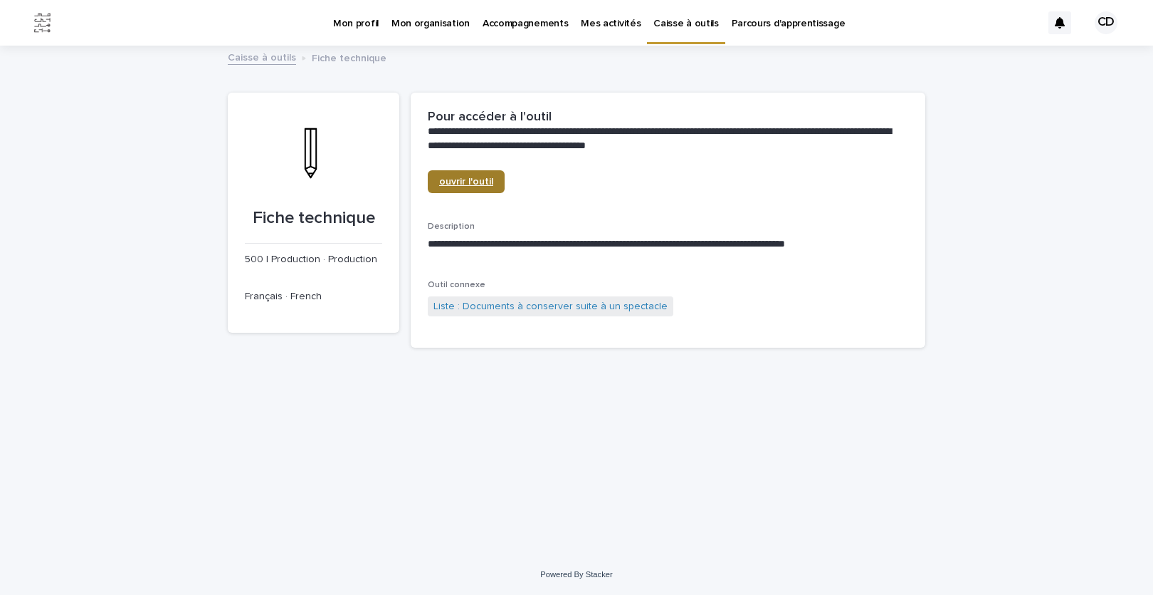
click at [464, 177] on link "ouvrir l'outil" at bounding box center [466, 181] width 77 height 23
click at [560, 303] on link "Liste : Documents à conserver suite à un spectacle" at bounding box center [551, 306] width 234 height 15
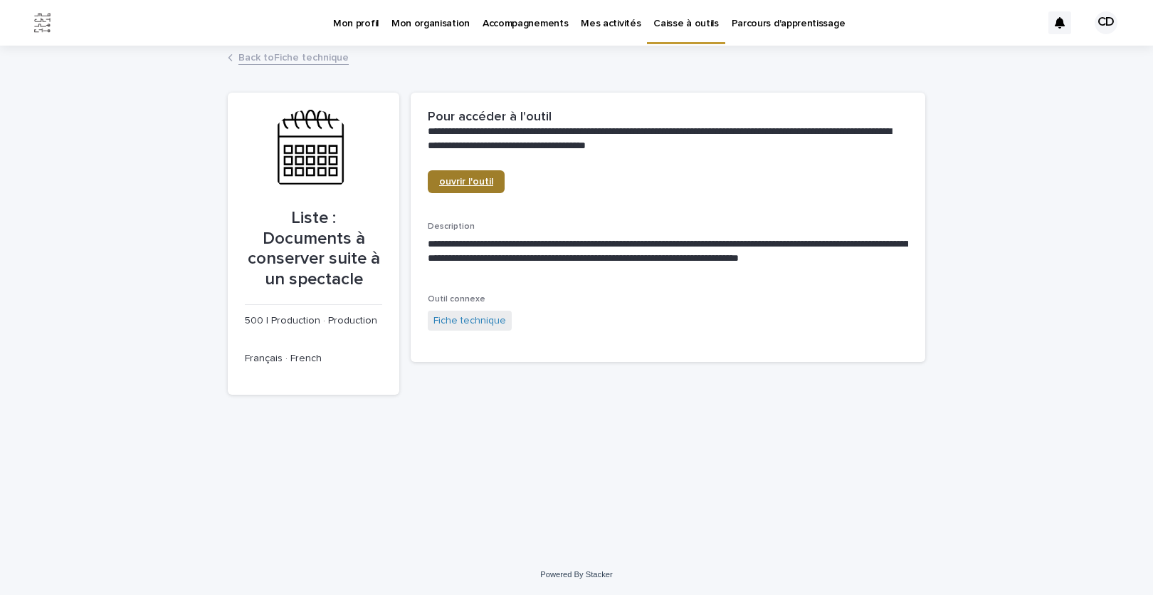
click at [471, 185] on span "ouvrir l'outil" at bounding box center [466, 182] width 54 height 10
click at [263, 57] on link "Back to Fiche technique" at bounding box center [294, 56] width 110 height 16
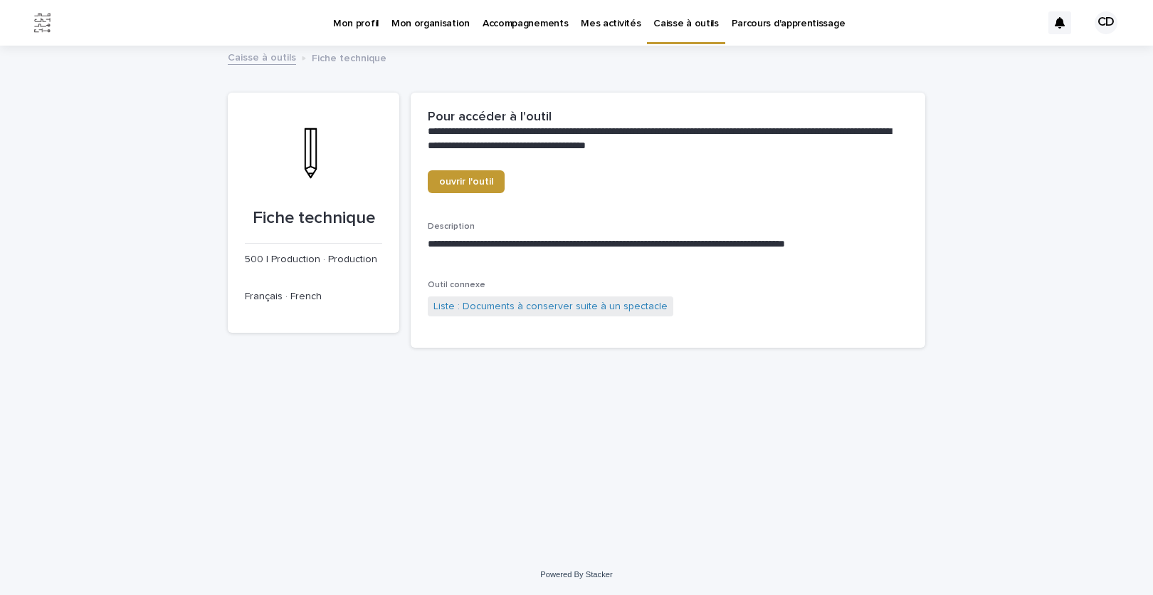
click at [258, 61] on link "Caisse à outils" at bounding box center [262, 56] width 68 height 16
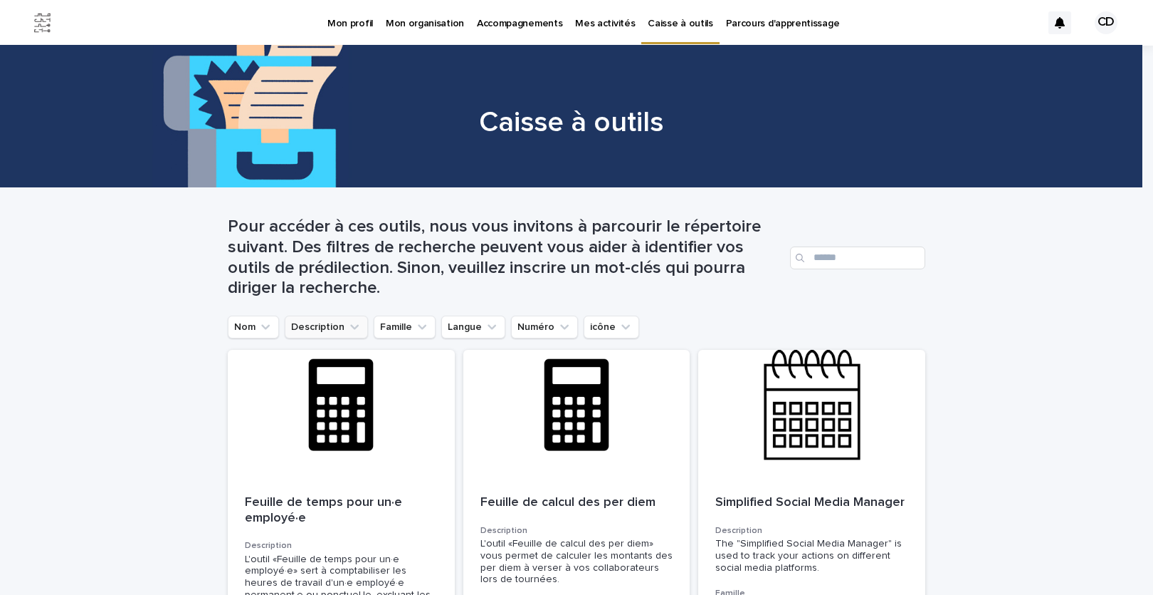
click at [328, 323] on button "Description" at bounding box center [326, 326] width 83 height 23
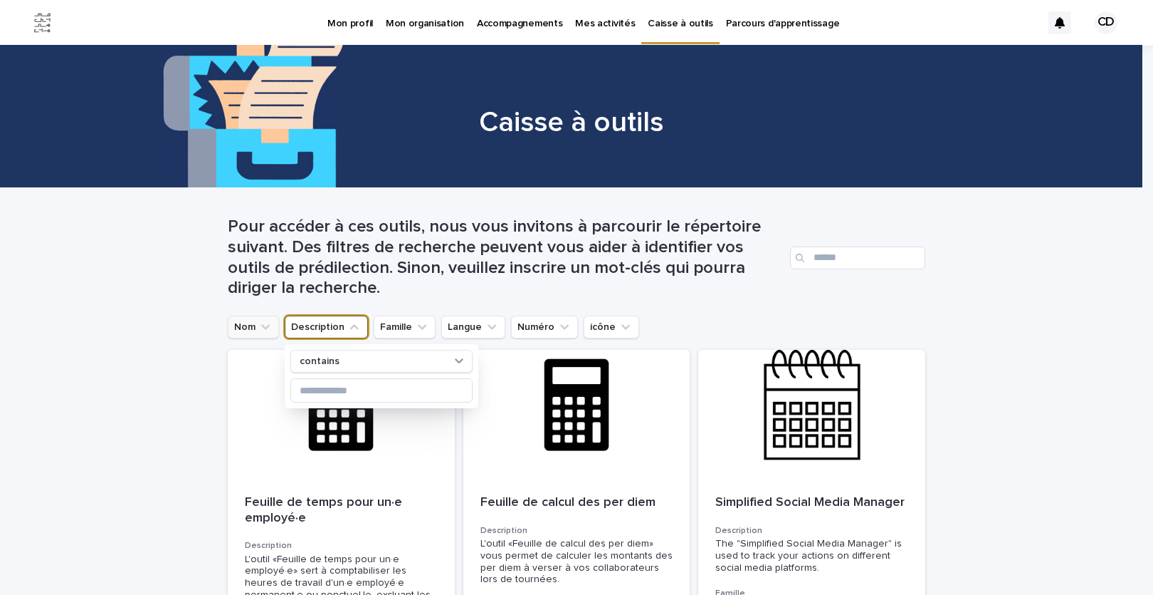
click at [251, 318] on button "Nom" at bounding box center [253, 326] width 51 height 23
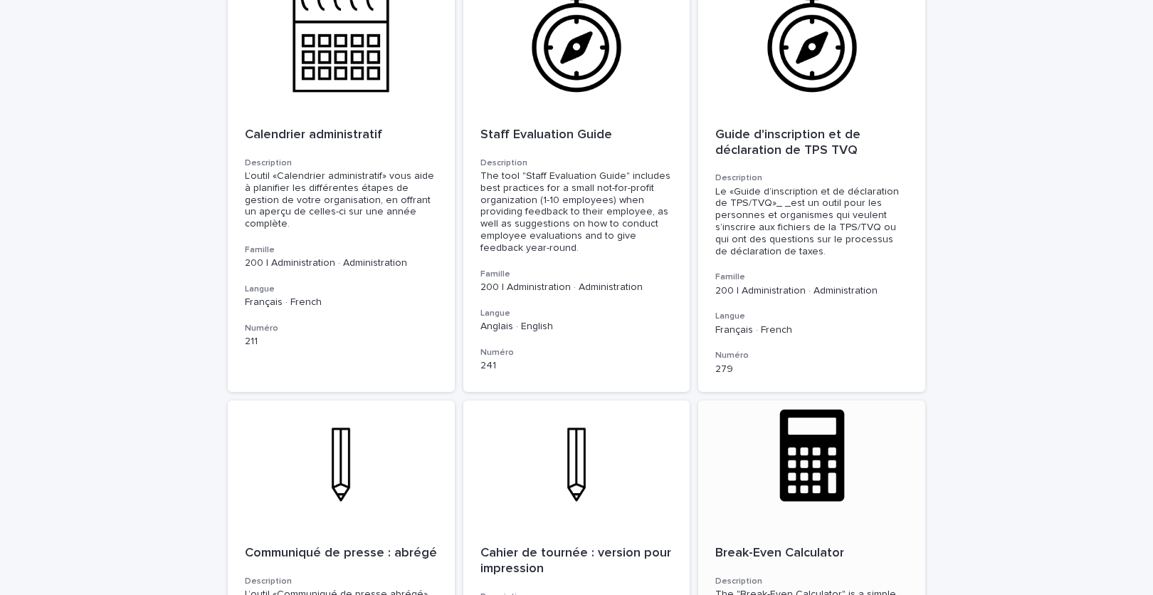
scroll to position [4603, 0]
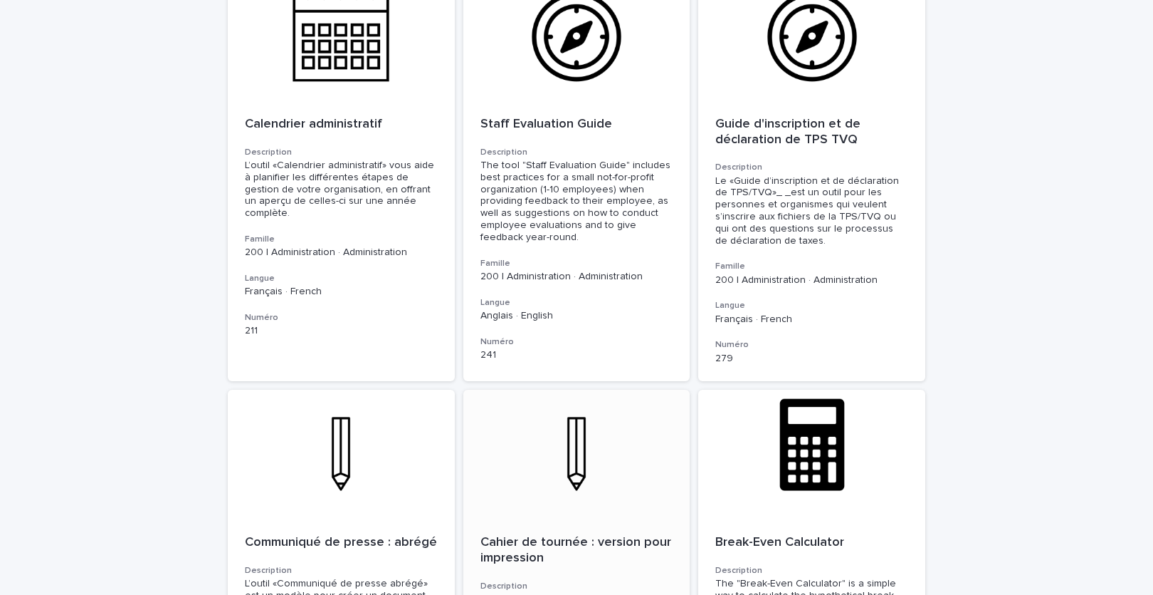
click at [587, 470] on div at bounding box center [577, 453] width 227 height 128
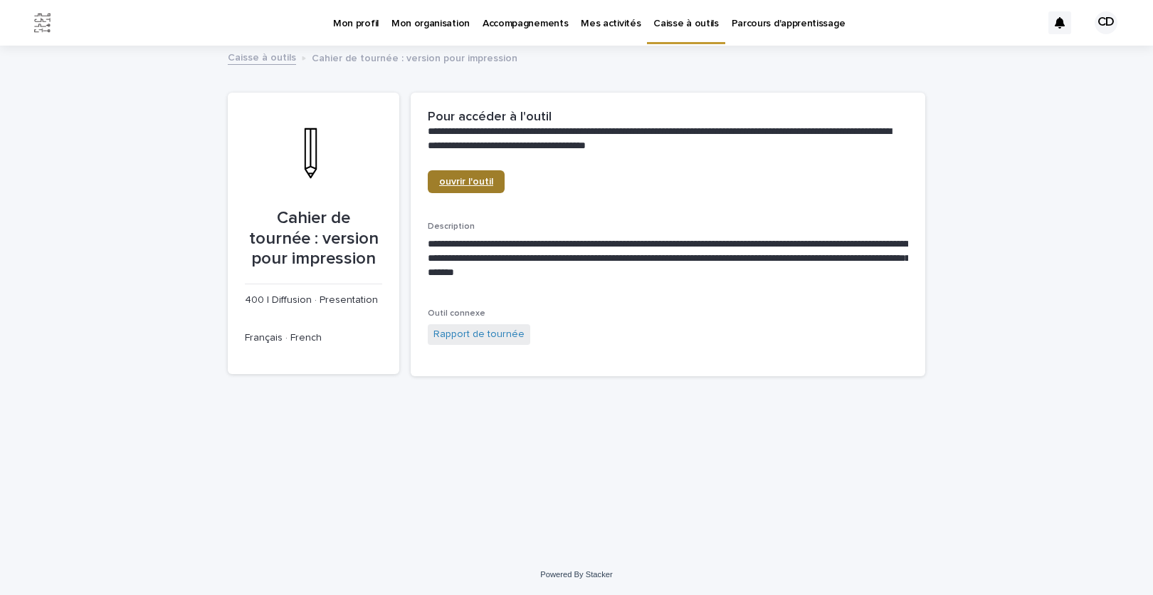
click at [464, 182] on span "ouvrir l'outil" at bounding box center [466, 182] width 54 height 10
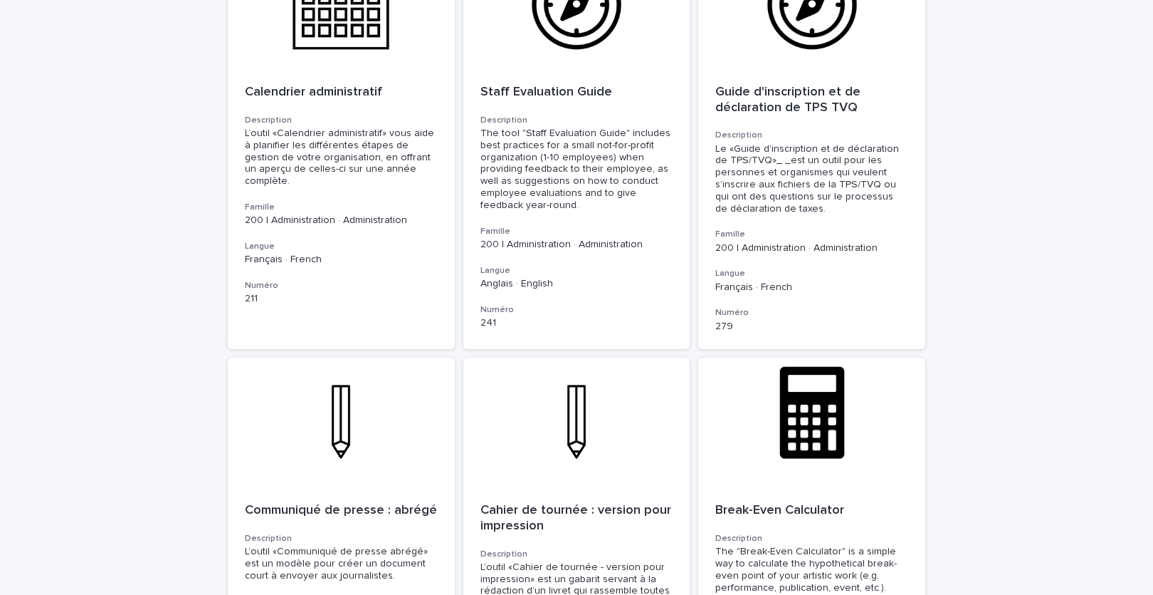
scroll to position [4919, 0]
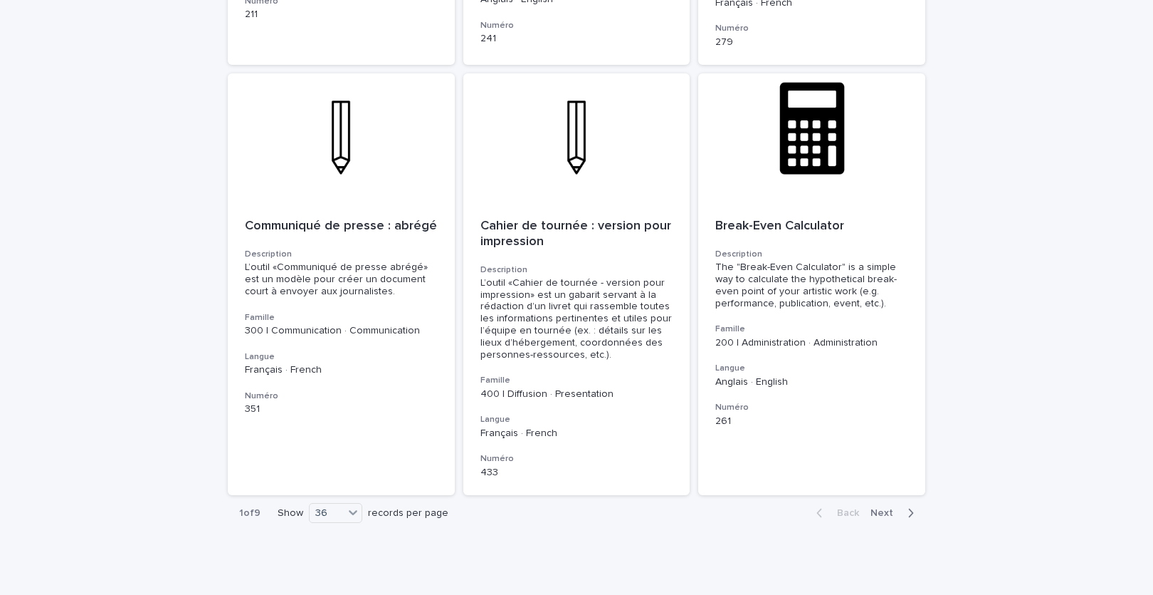
click at [885, 508] on span "Next" at bounding box center [886, 513] width 31 height 10
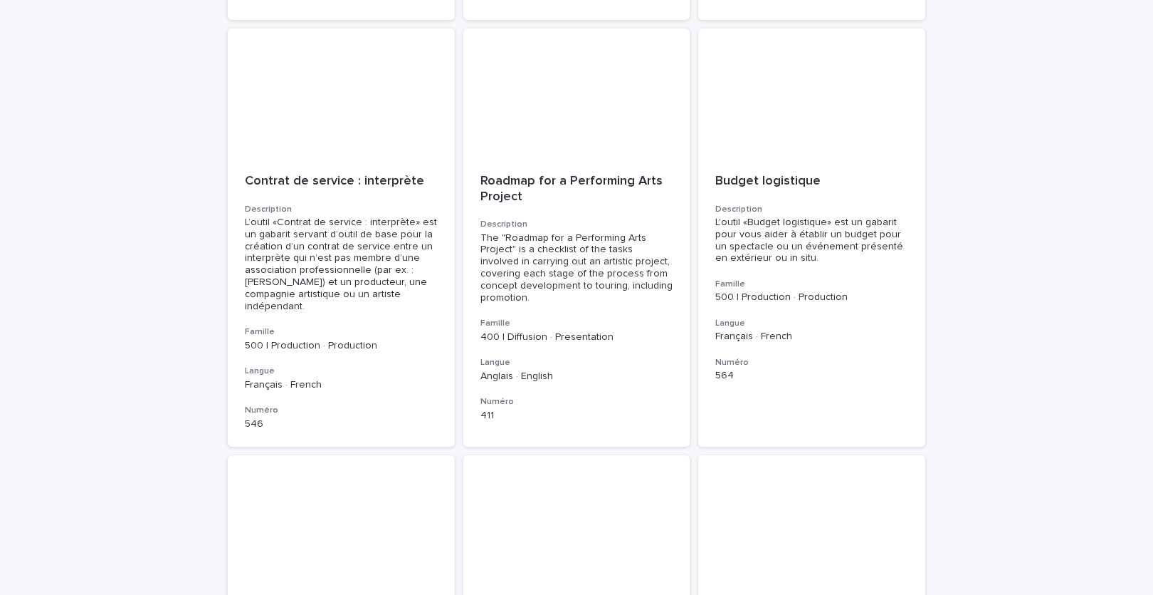
scroll to position [3804, 0]
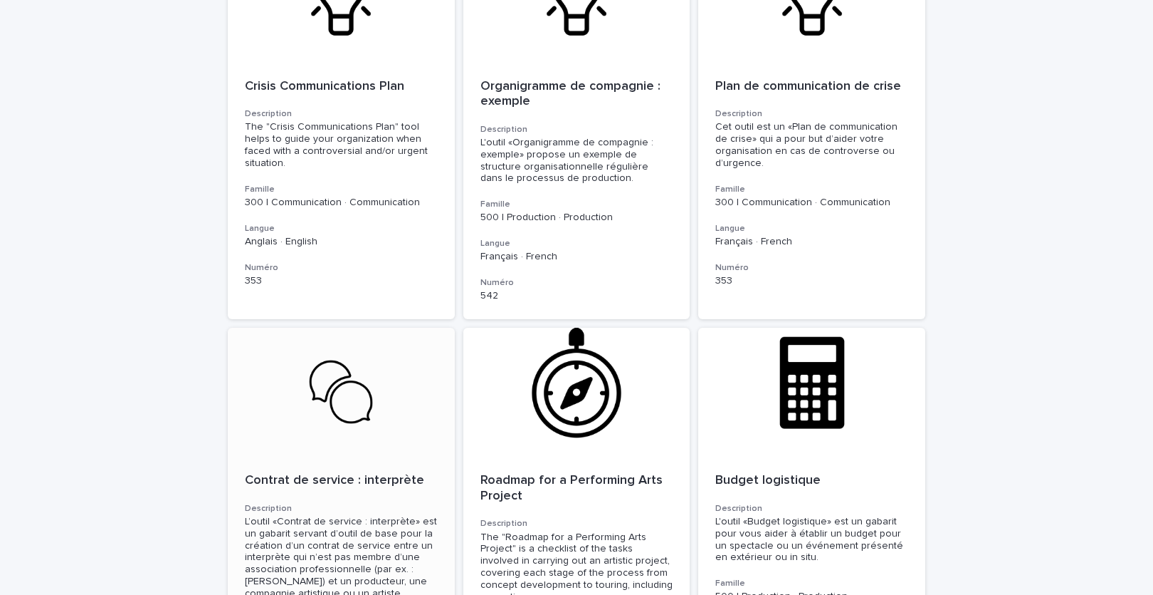
click at [293, 470] on div "Contrat de service : interprète" at bounding box center [341, 479] width 193 height 19
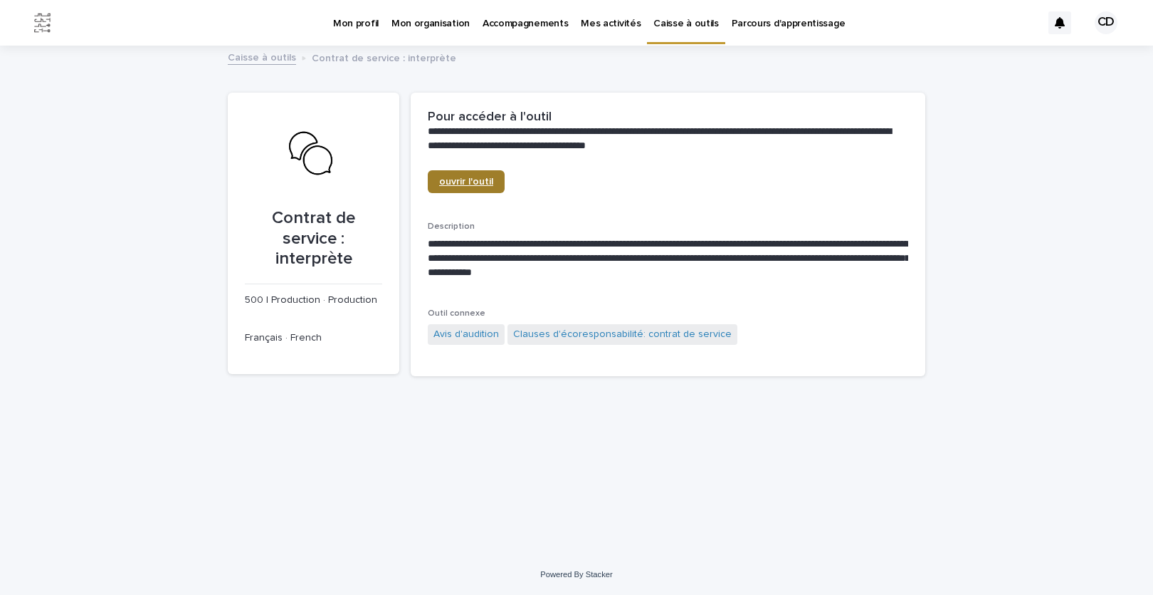
click at [479, 180] on span "ouvrir l'outil" at bounding box center [466, 182] width 54 height 10
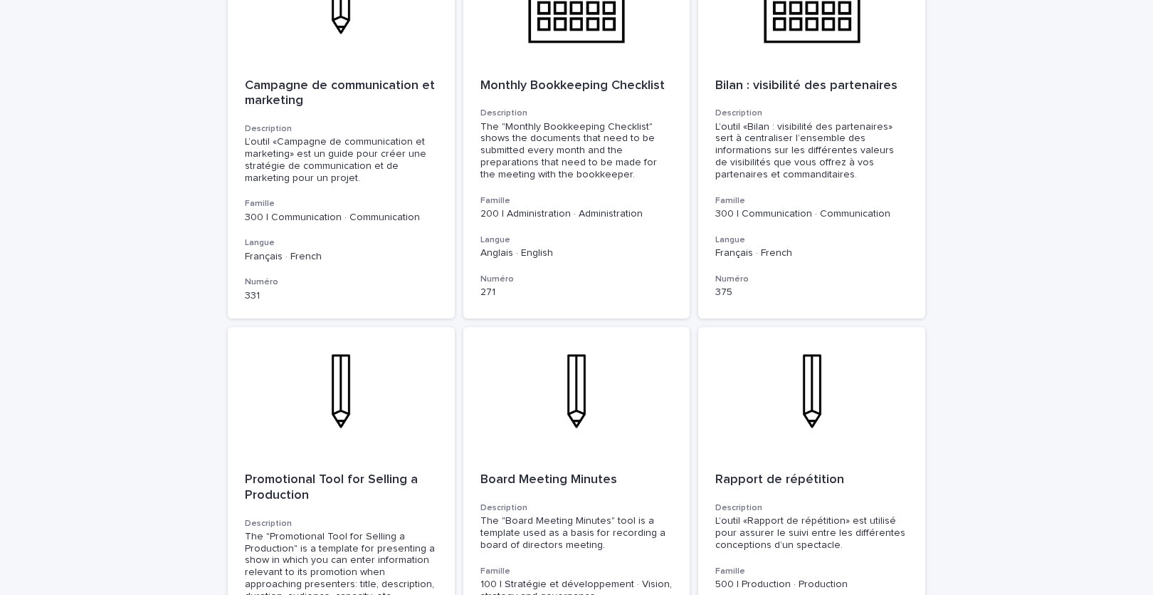
scroll to position [3152, 0]
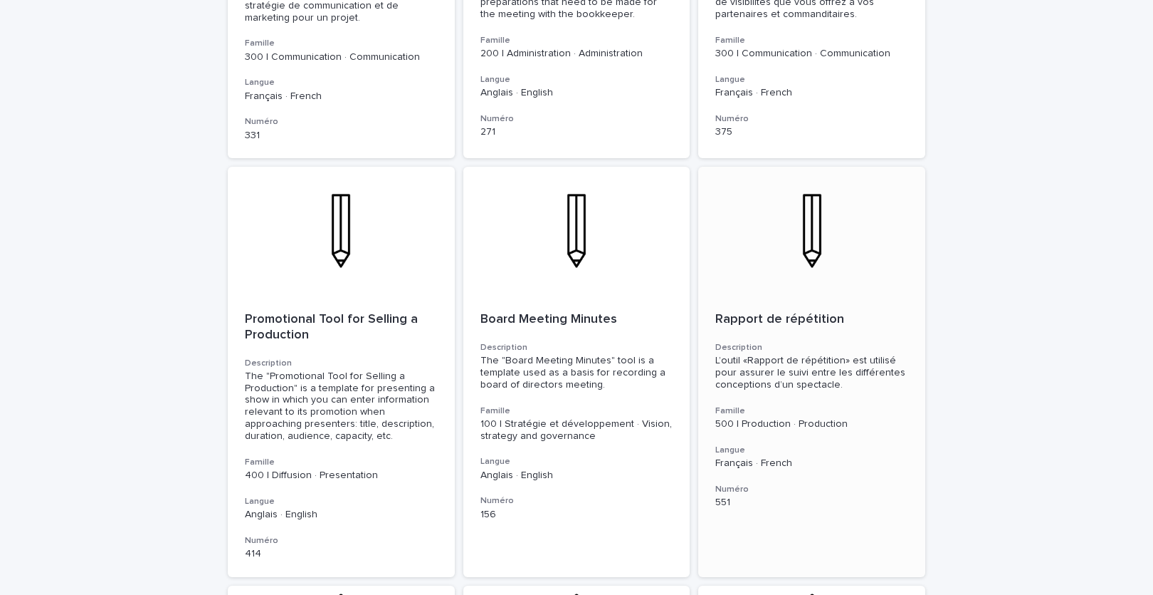
click at [775, 312] on p "Rapport de répétition" at bounding box center [812, 320] width 193 height 16
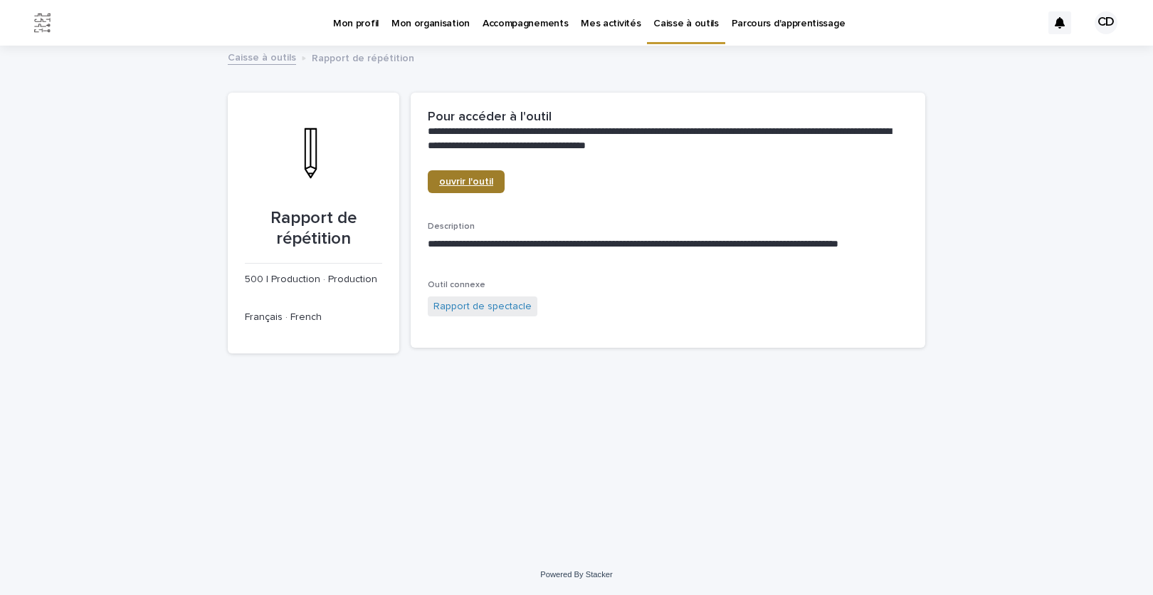
click at [481, 176] on link "ouvrir l'outil" at bounding box center [466, 181] width 77 height 23
click at [255, 53] on link "Caisse à outils" at bounding box center [262, 56] width 68 height 16
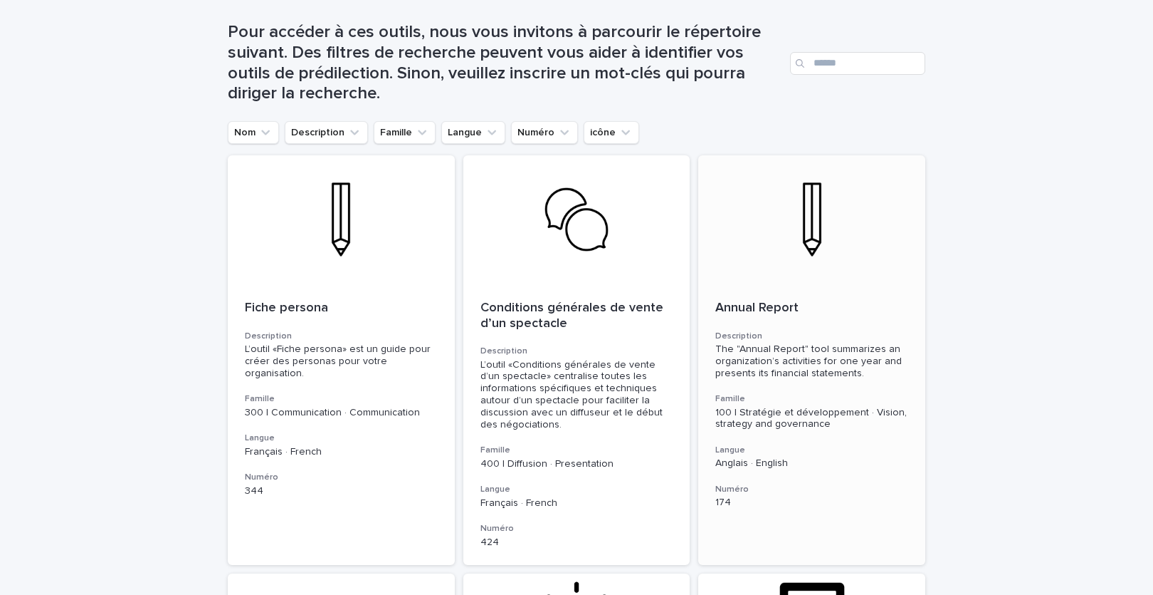
scroll to position [224, 0]
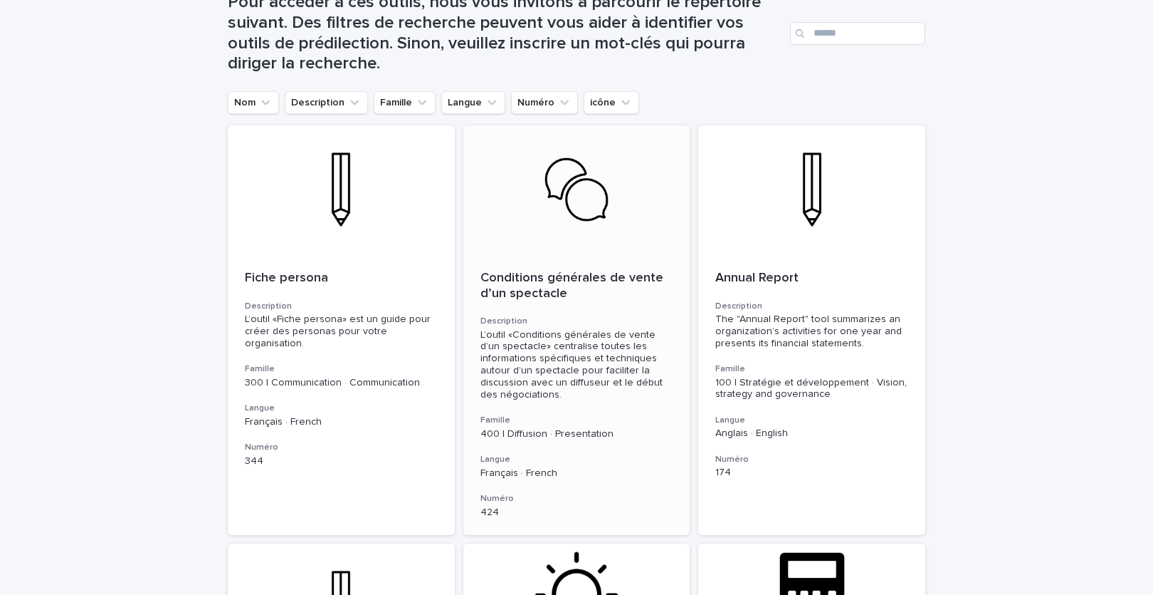
click at [553, 276] on p "Conditions générales de vente d’un spectacle" at bounding box center [577, 286] width 193 height 31
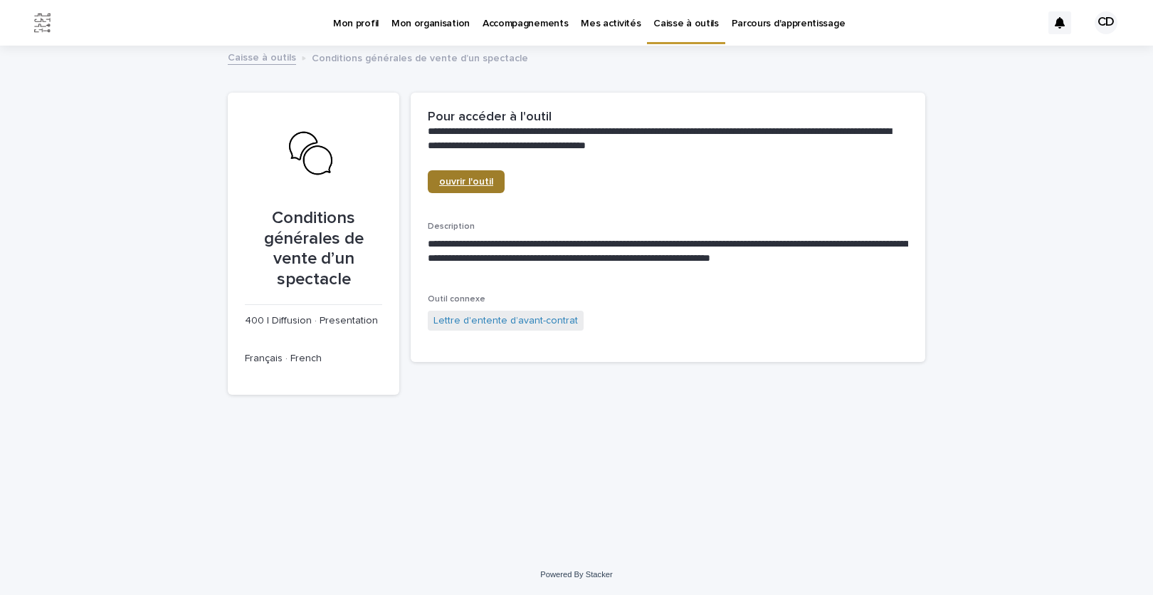
click at [459, 182] on span "ouvrir l'outil" at bounding box center [466, 182] width 54 height 10
click at [446, 28] on p "Mon organisation" at bounding box center [431, 15] width 78 height 30
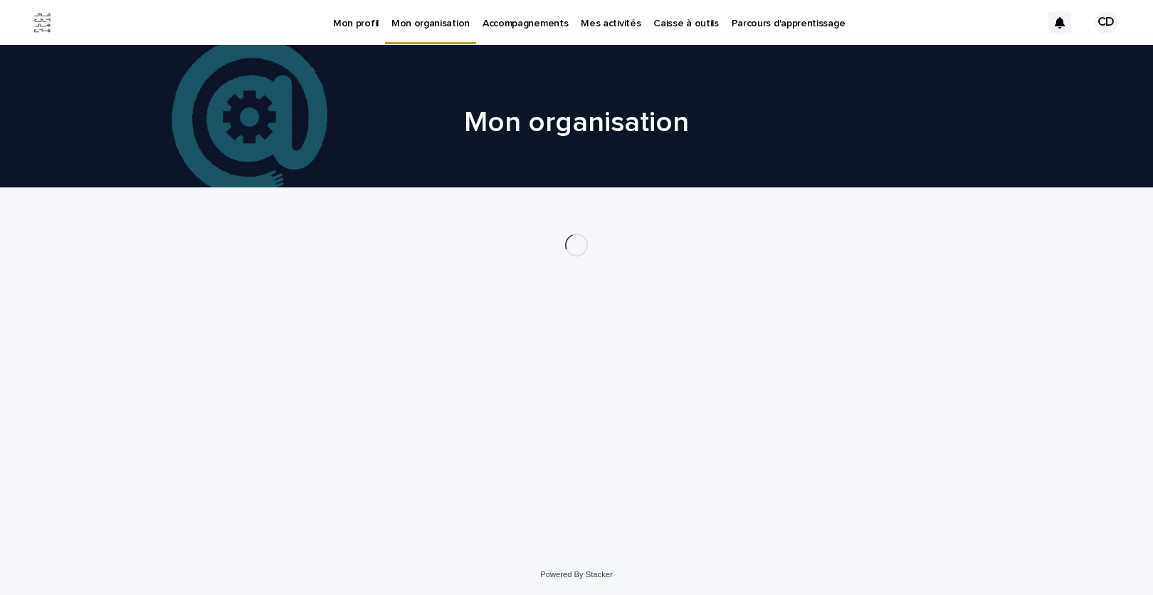
click at [511, 25] on p "Accompagnements" at bounding box center [525, 15] width 85 height 30
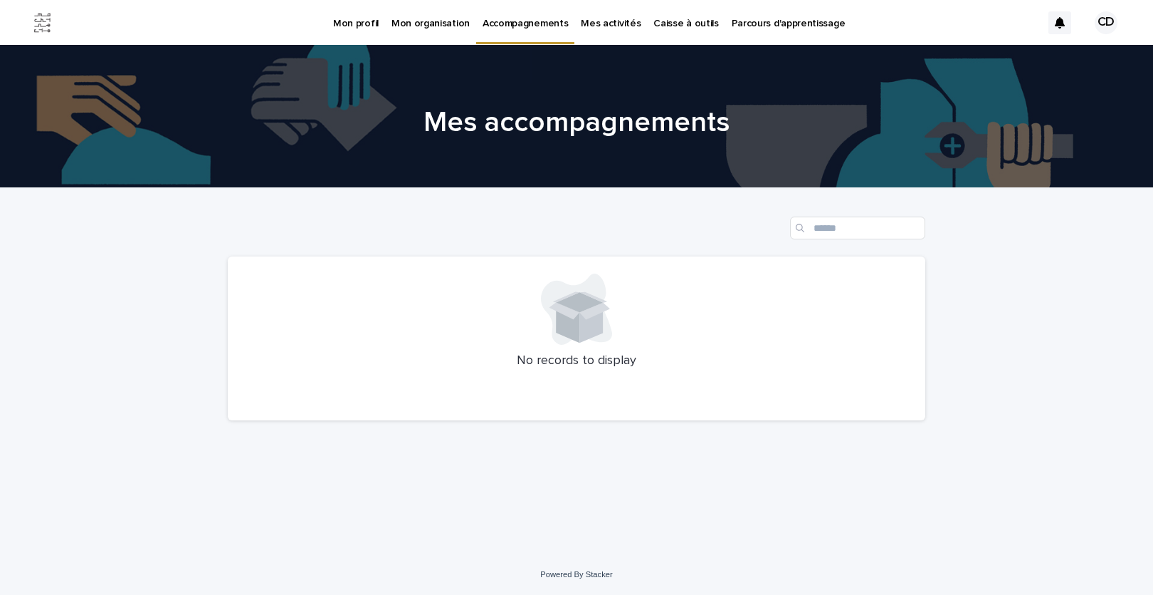
click at [631, 30] on link "Mes activités" at bounding box center [611, 22] width 73 height 44
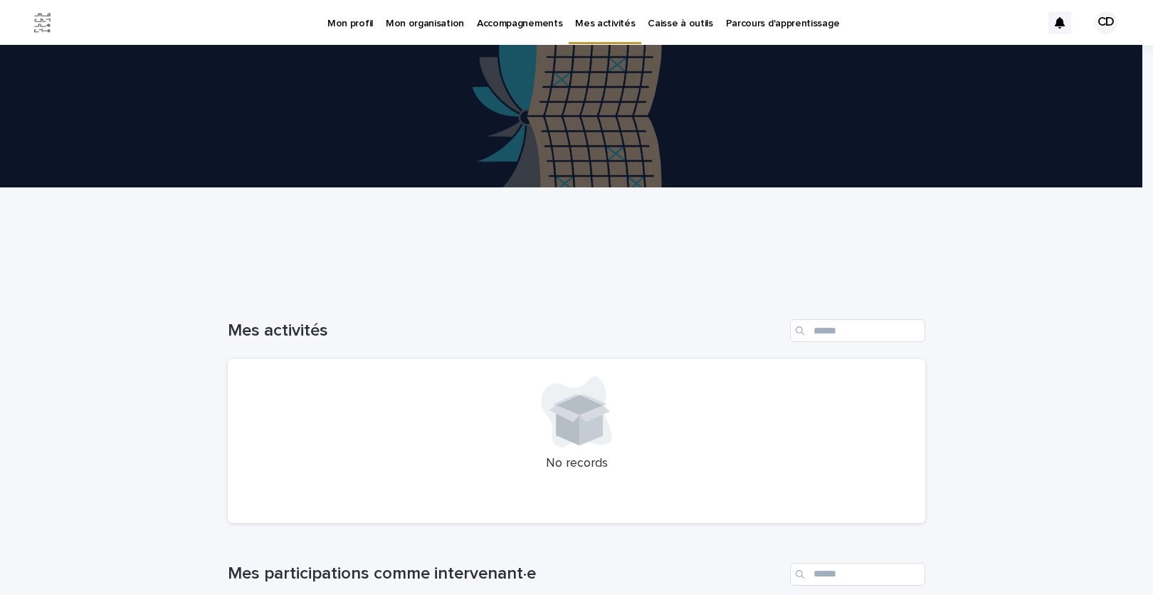
click at [41, 23] on img at bounding box center [42, 23] width 28 height 28
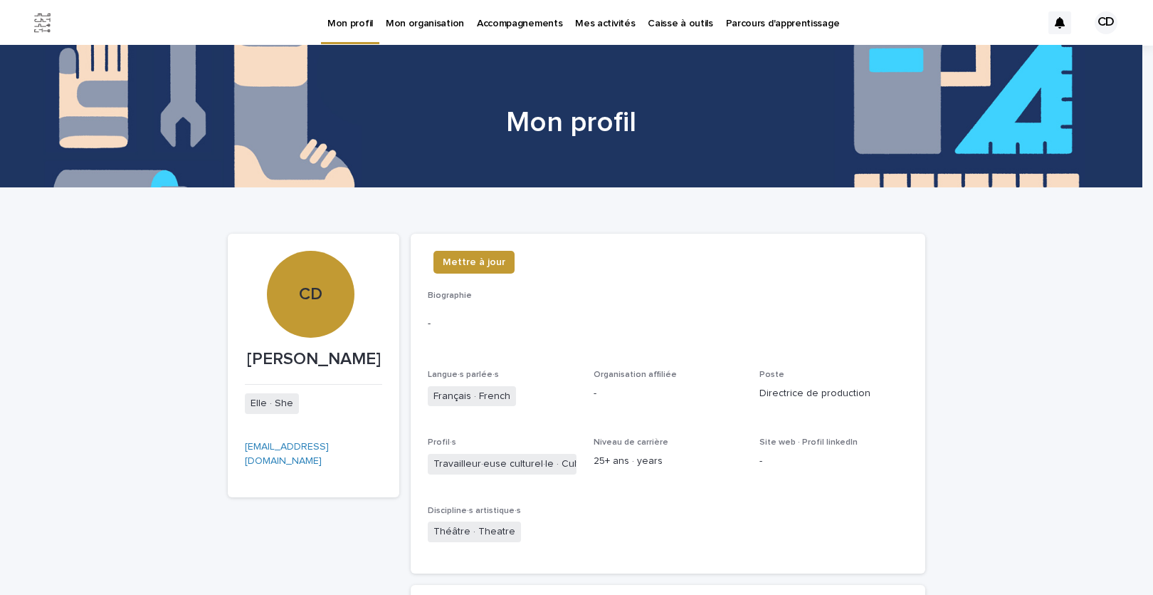
click at [788, 25] on p "Parcours d'apprentissage" at bounding box center [783, 15] width 114 height 30
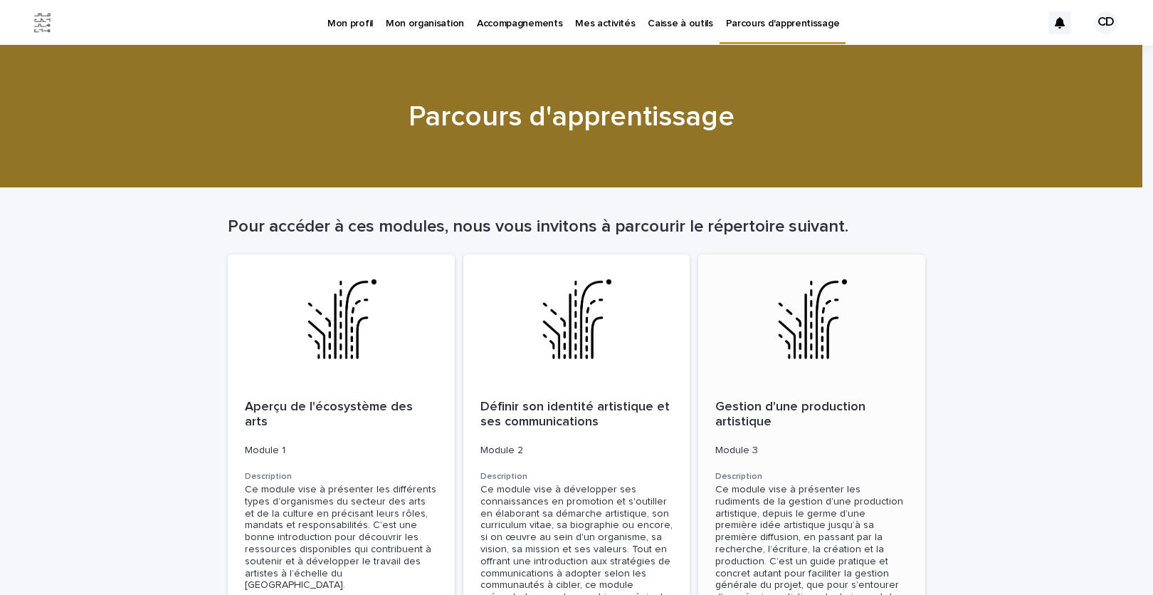
click at [754, 418] on p "Gestion d'une production artistique" at bounding box center [812, 414] width 193 height 31
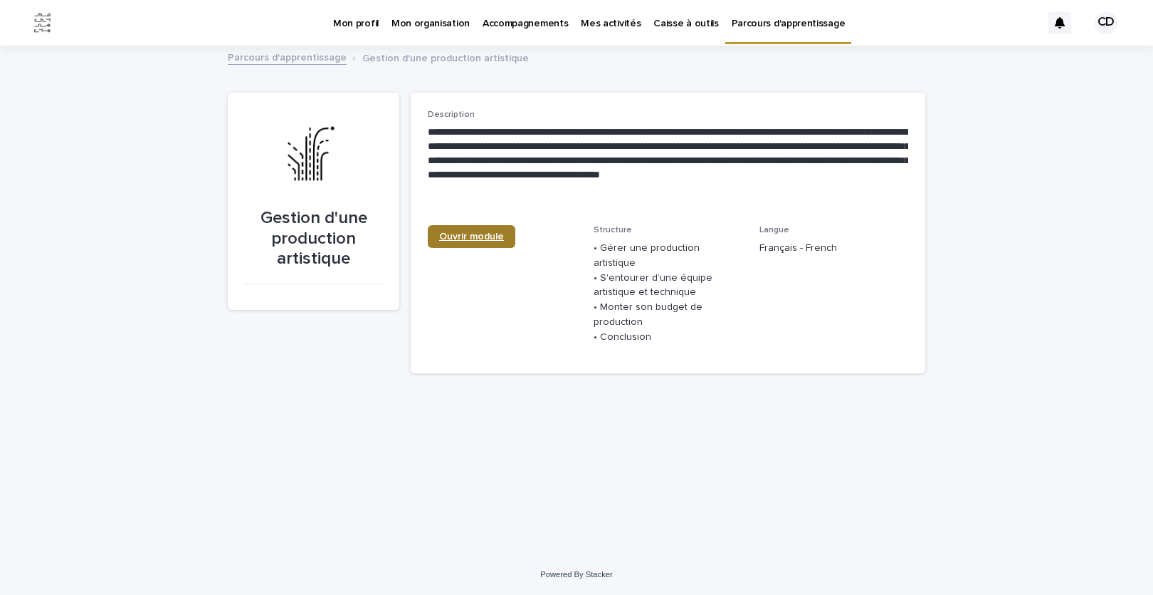
click at [471, 231] on span "Ouvrir module" at bounding box center [471, 236] width 65 height 10
click at [248, 56] on link "Parcours d'apprentissage" at bounding box center [287, 56] width 119 height 16
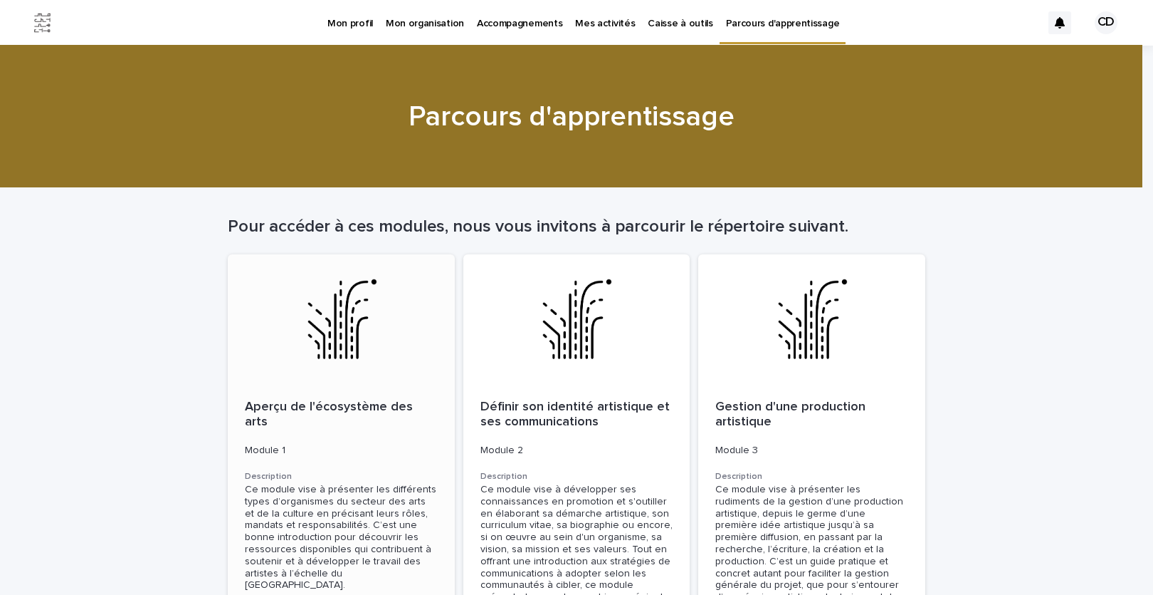
click at [284, 402] on p "Aperçu de l'écosystème des arts" at bounding box center [341, 414] width 193 height 31
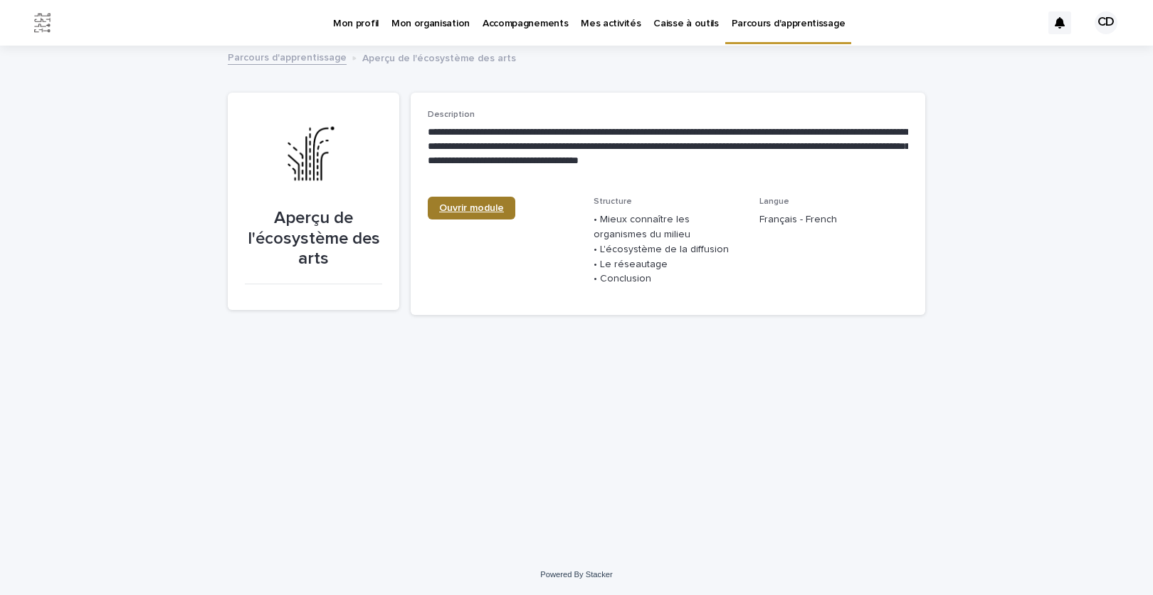
click at [453, 204] on span "Ouvrir module" at bounding box center [471, 208] width 65 height 10
